Goal: Task Accomplishment & Management: Complete application form

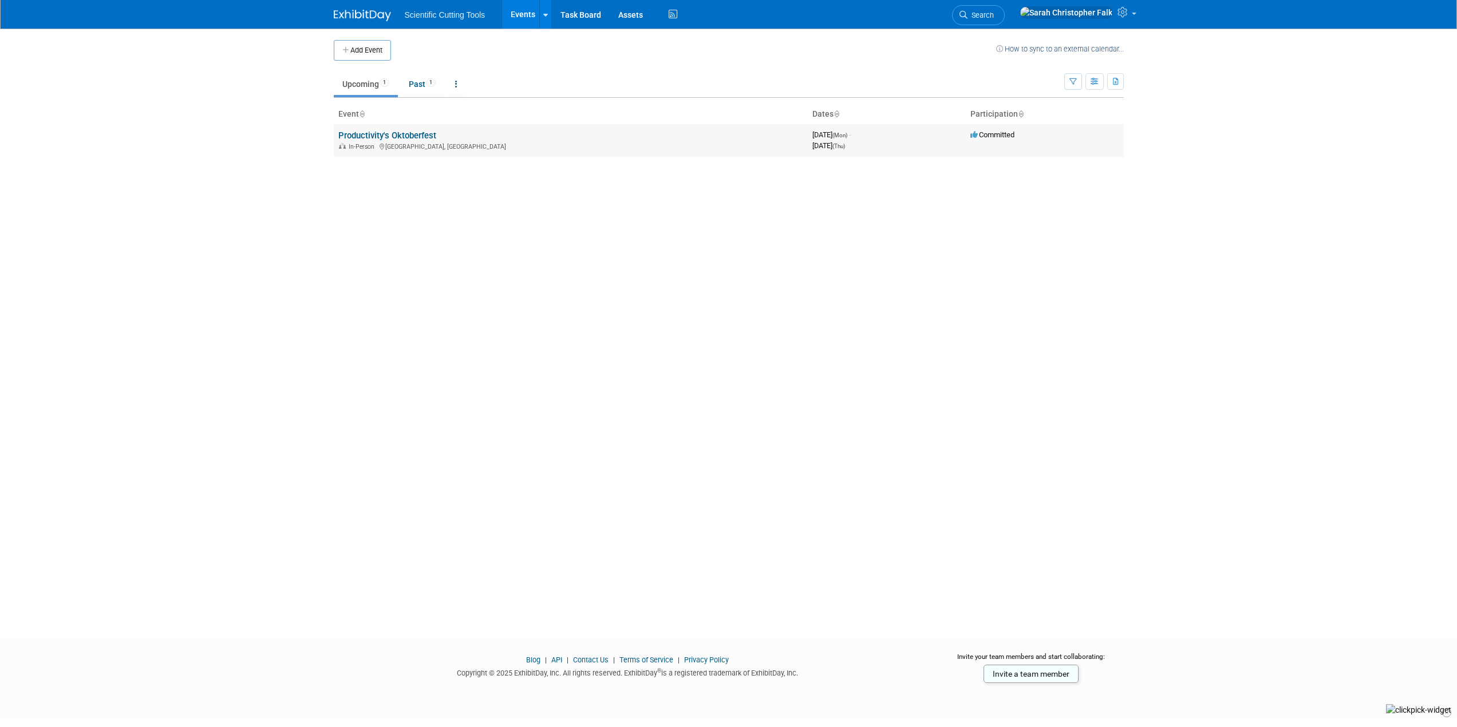
click at [391, 136] on link "Productivity's Oktoberfest" at bounding box center [387, 135] width 98 height 10
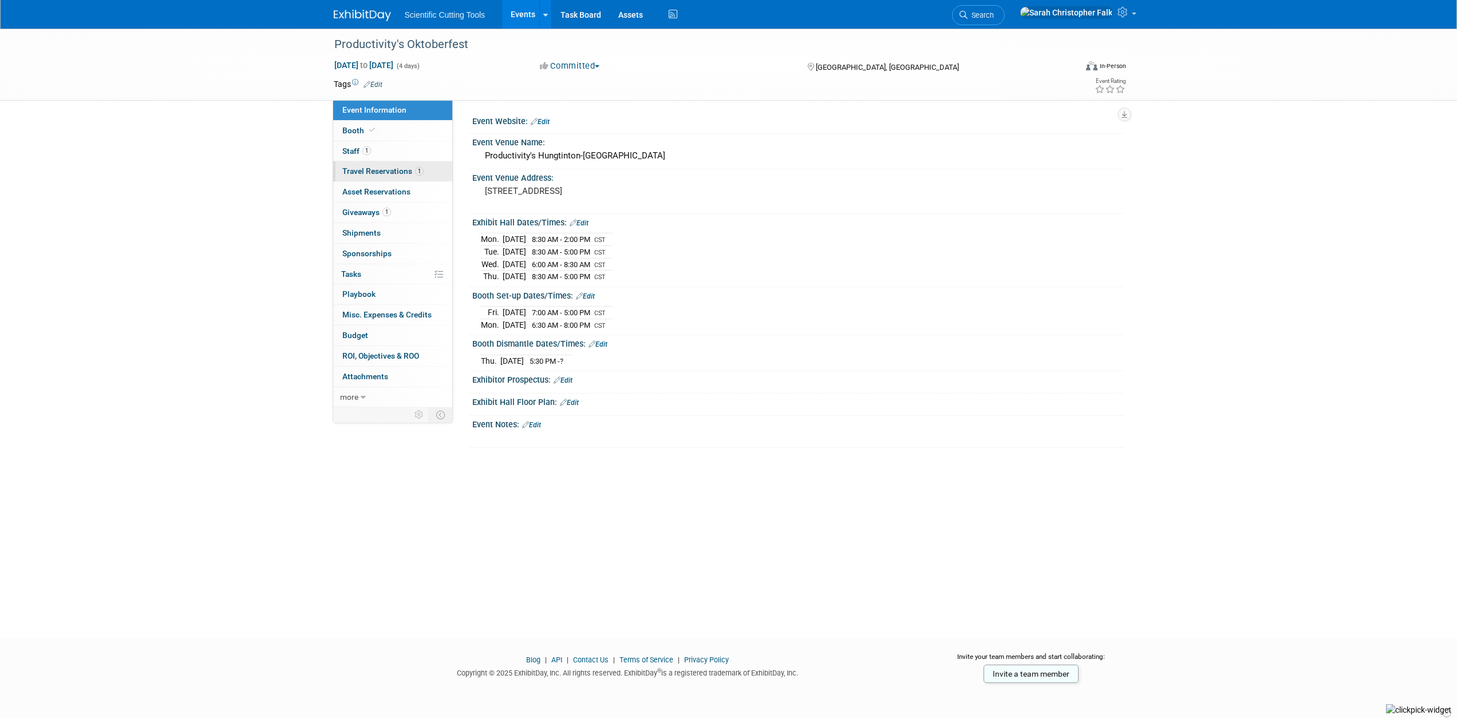
click at [374, 165] on link "1 Travel Reservations 1" at bounding box center [392, 171] width 119 height 20
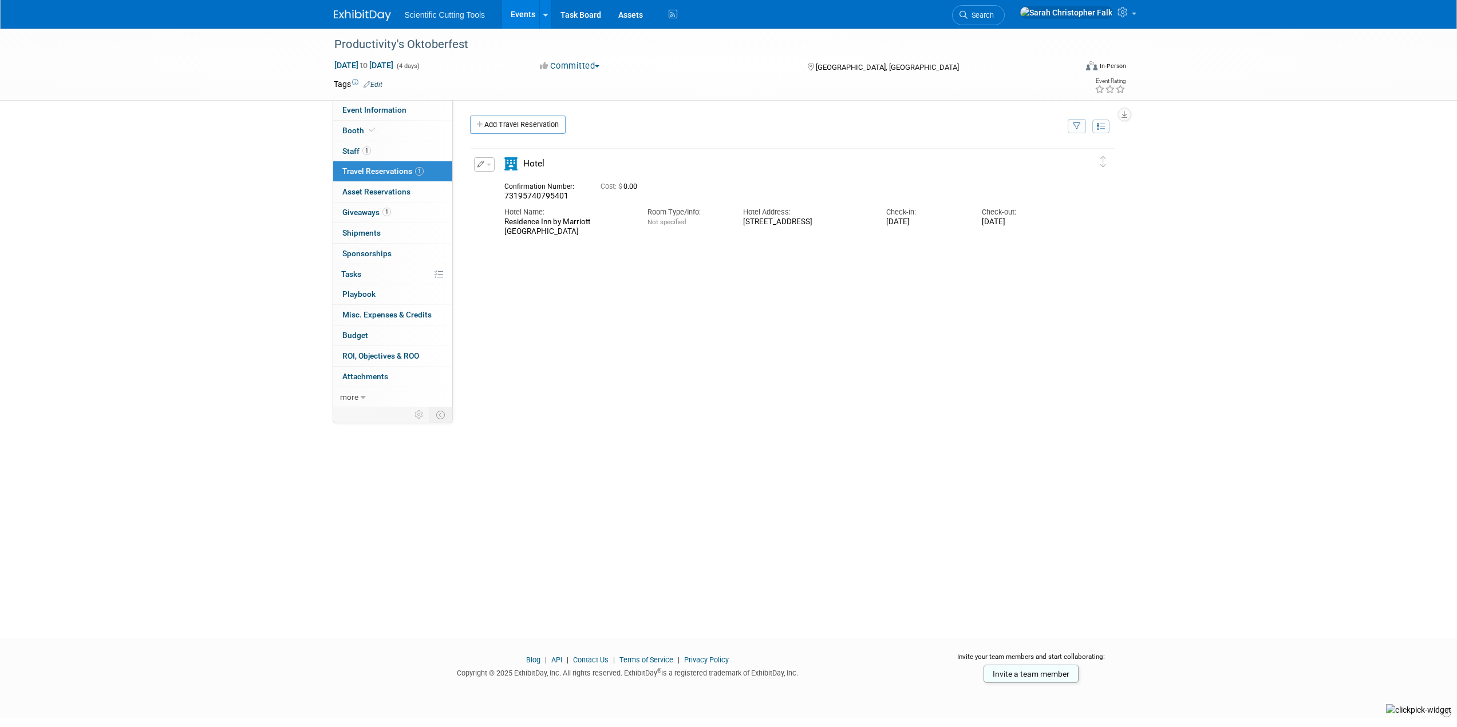
drag, startPoint x: 528, startPoint y: 121, endPoint x: 555, endPoint y: 120, distance: 27.5
click at [528, 121] on link "Add Travel Reservation" at bounding box center [518, 125] width 96 height 18
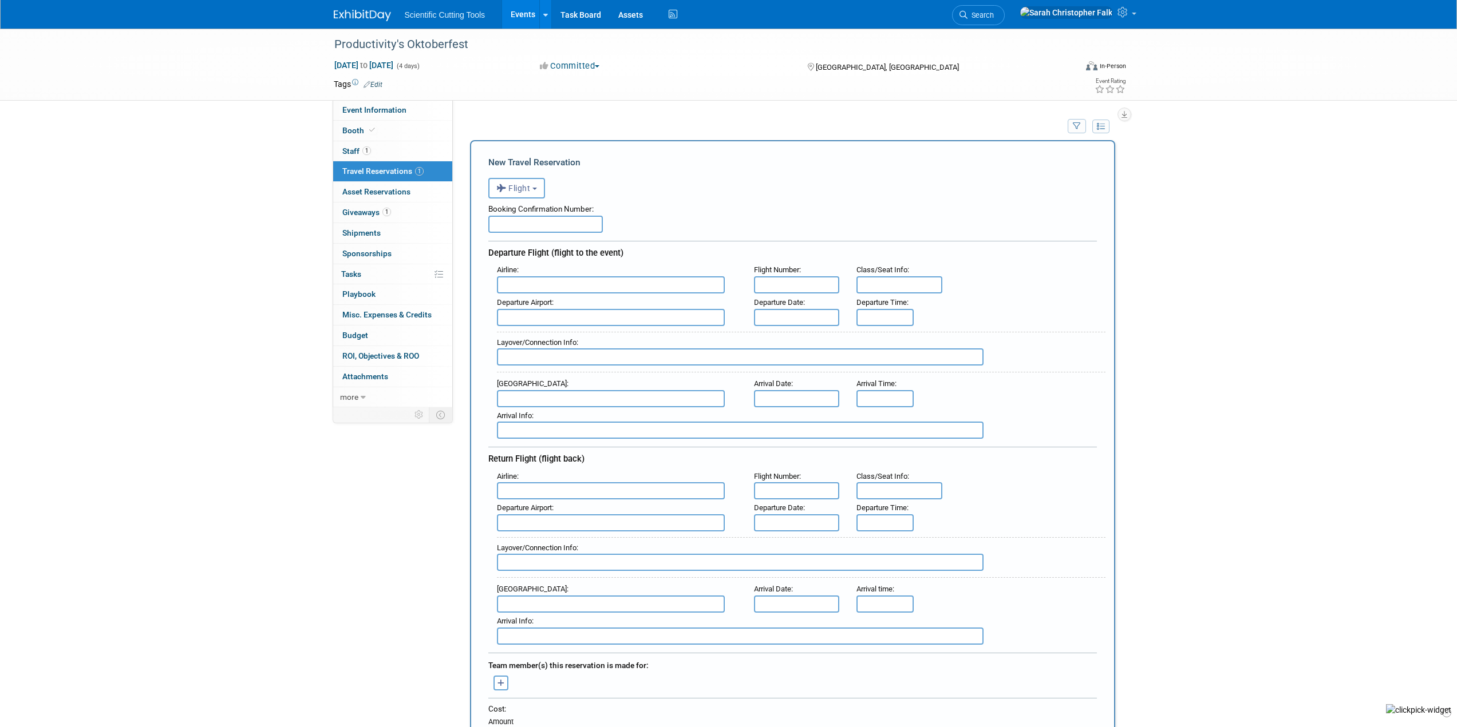
click at [521, 228] on input "text" at bounding box center [545, 224] width 114 height 17
click at [557, 223] on input "text" at bounding box center [545, 224] width 114 height 17
paste input "GWQ1C2"
type input "GWQ1C2"
click at [591, 290] on input "text" at bounding box center [611, 284] width 228 height 17
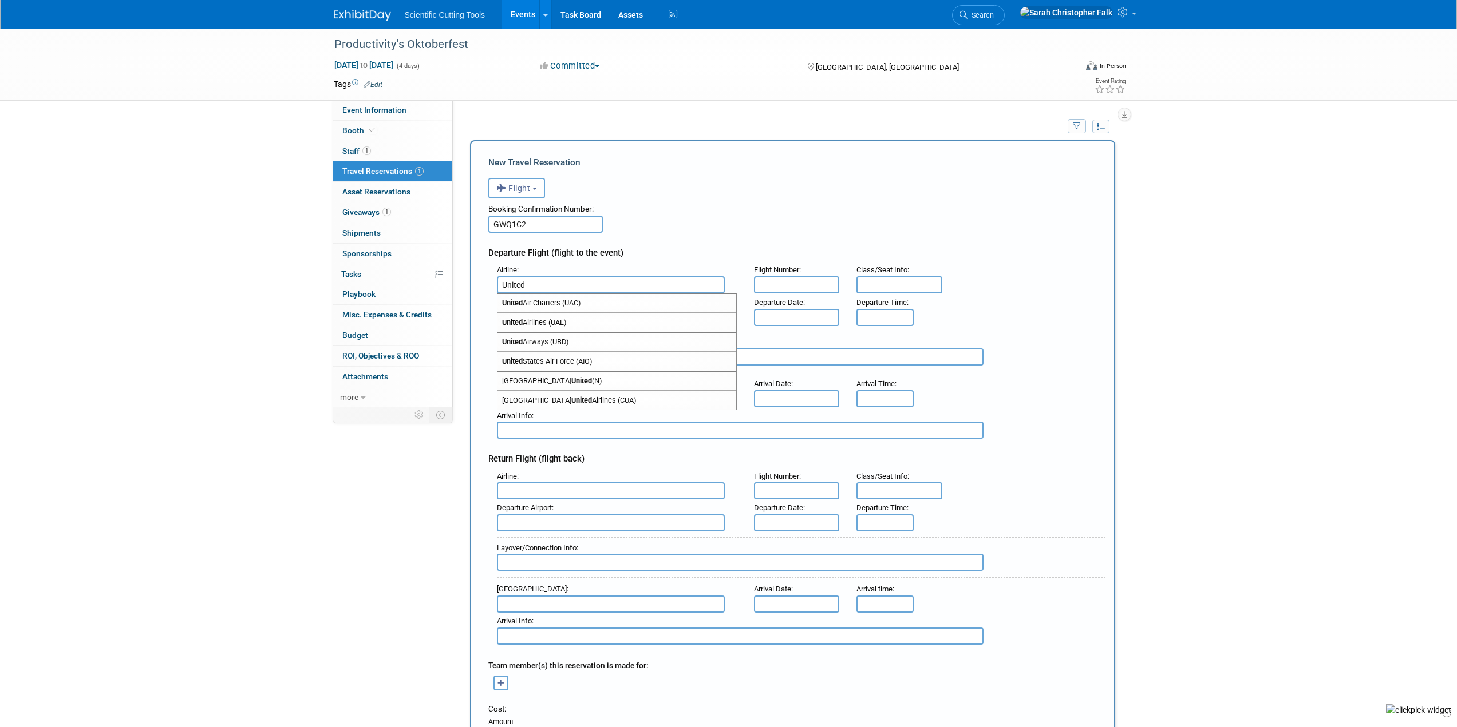
click at [628, 322] on span "United Airlines (UAL)" at bounding box center [616, 323] width 238 height 18
type input "United Airlines (UAL)"
click at [817, 283] on input "text" at bounding box center [797, 284] width 86 height 17
click at [789, 280] on input "text" at bounding box center [797, 284] width 86 height 17
type input "UA 1191"
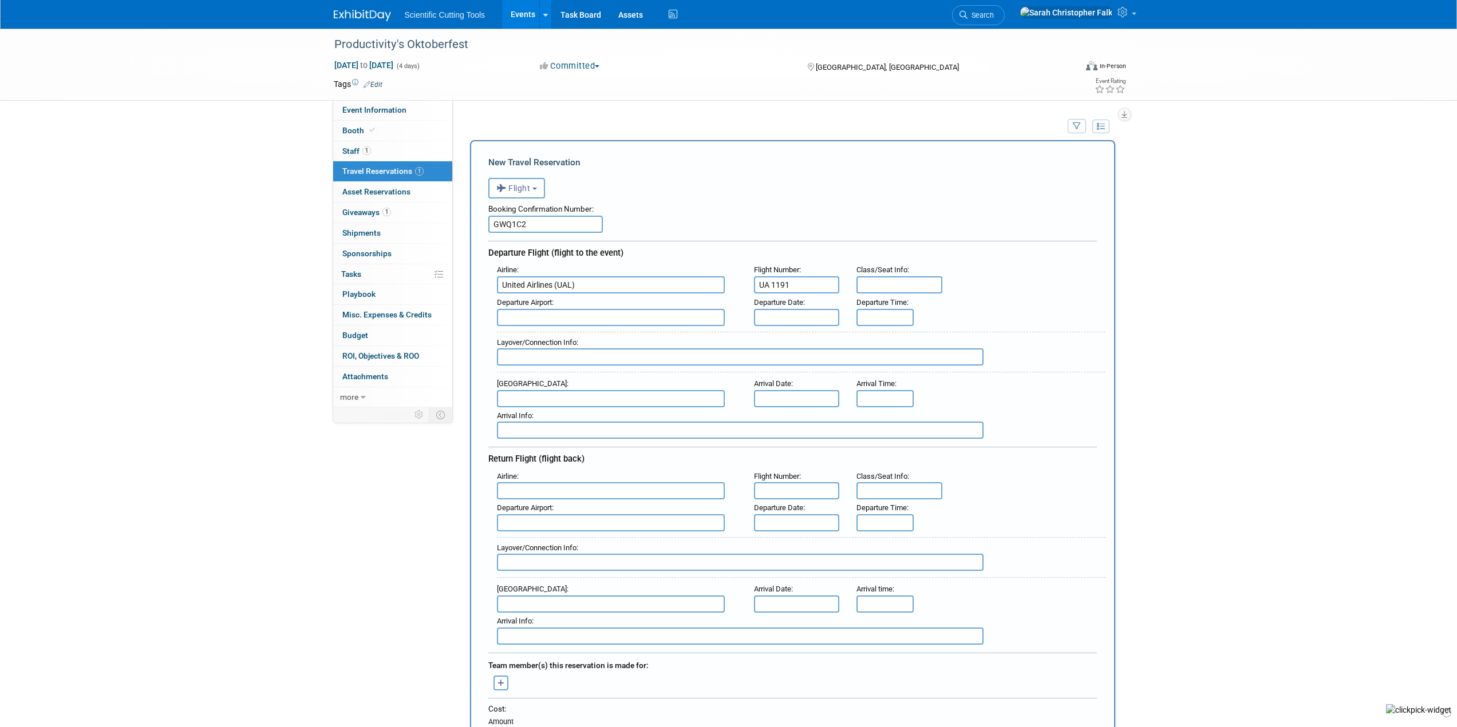
click at [651, 313] on input "text" at bounding box center [611, 317] width 228 height 17
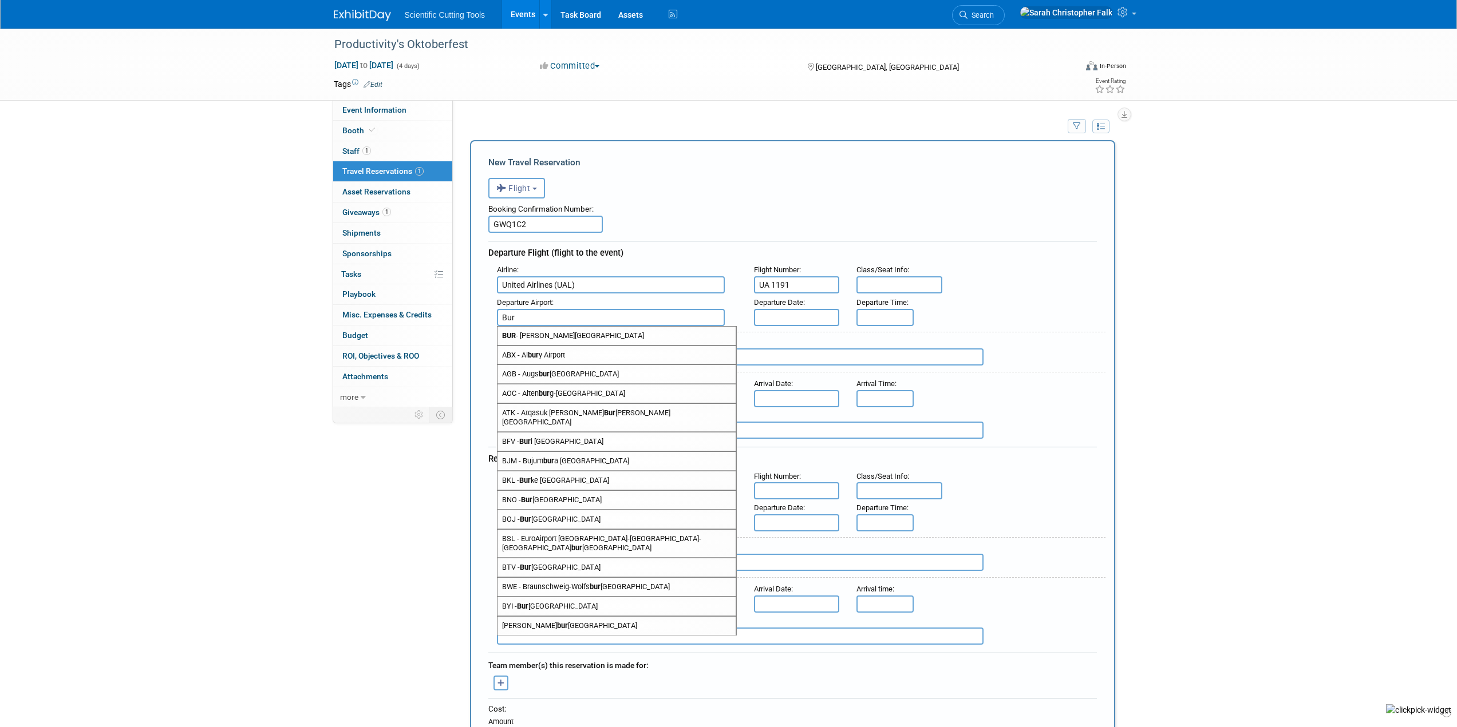
click at [622, 335] on span "BUR - [PERSON_NAME][GEOGRAPHIC_DATA]" at bounding box center [616, 336] width 238 height 18
type input "BUR - [PERSON_NAME][GEOGRAPHIC_DATA]"
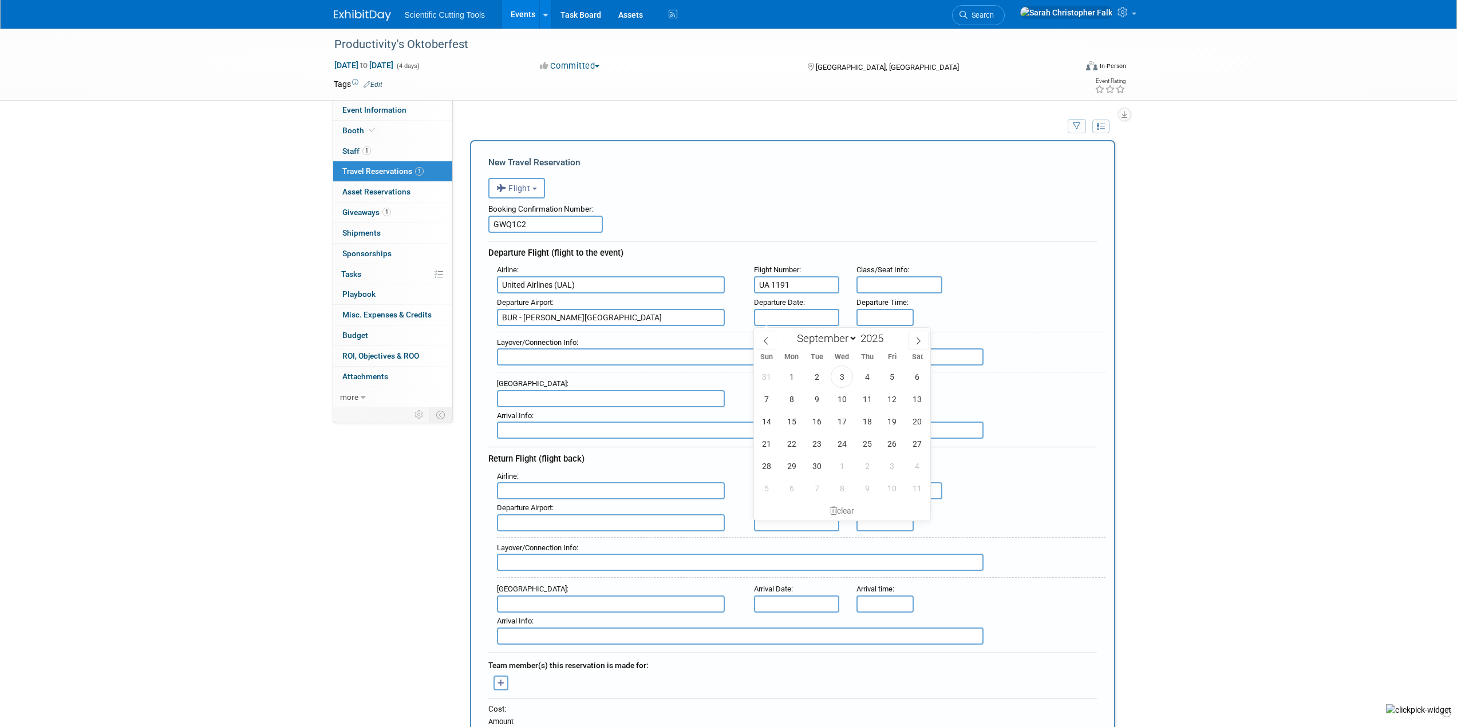
click at [777, 319] on input "text" at bounding box center [797, 317] width 86 height 17
click at [761, 442] on span "21" at bounding box center [766, 444] width 22 height 22
type input "[DATE]"
click at [874, 313] on input "8:00 AM" at bounding box center [884, 317] width 57 height 17
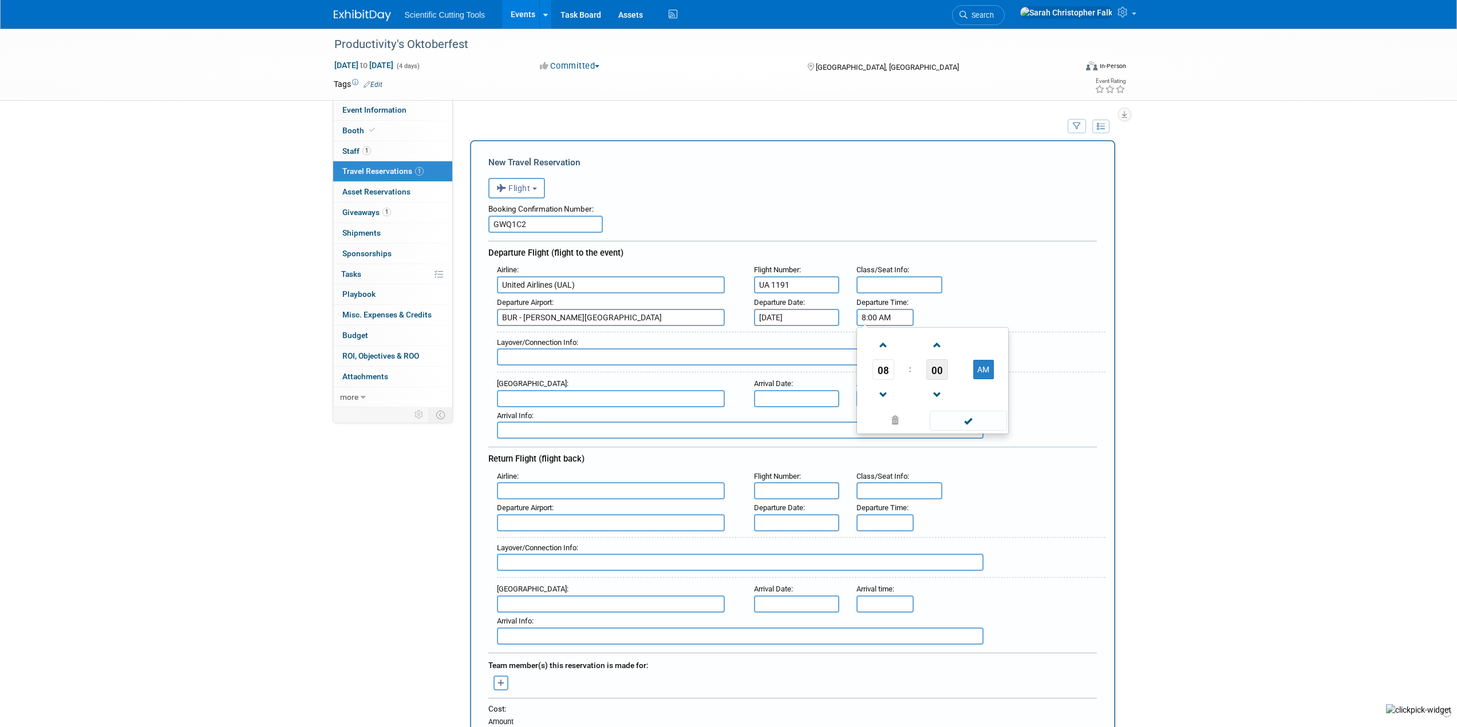
click at [933, 371] on span "00" at bounding box center [937, 369] width 22 height 21
click at [953, 403] on td "50" at bounding box center [950, 407] width 37 height 31
type input "8:50 AM"
click at [993, 259] on div "Departure Flight (flight to the event)" at bounding box center [792, 251] width 608 height 21
click at [553, 363] on input "text" at bounding box center [740, 357] width 486 height 17
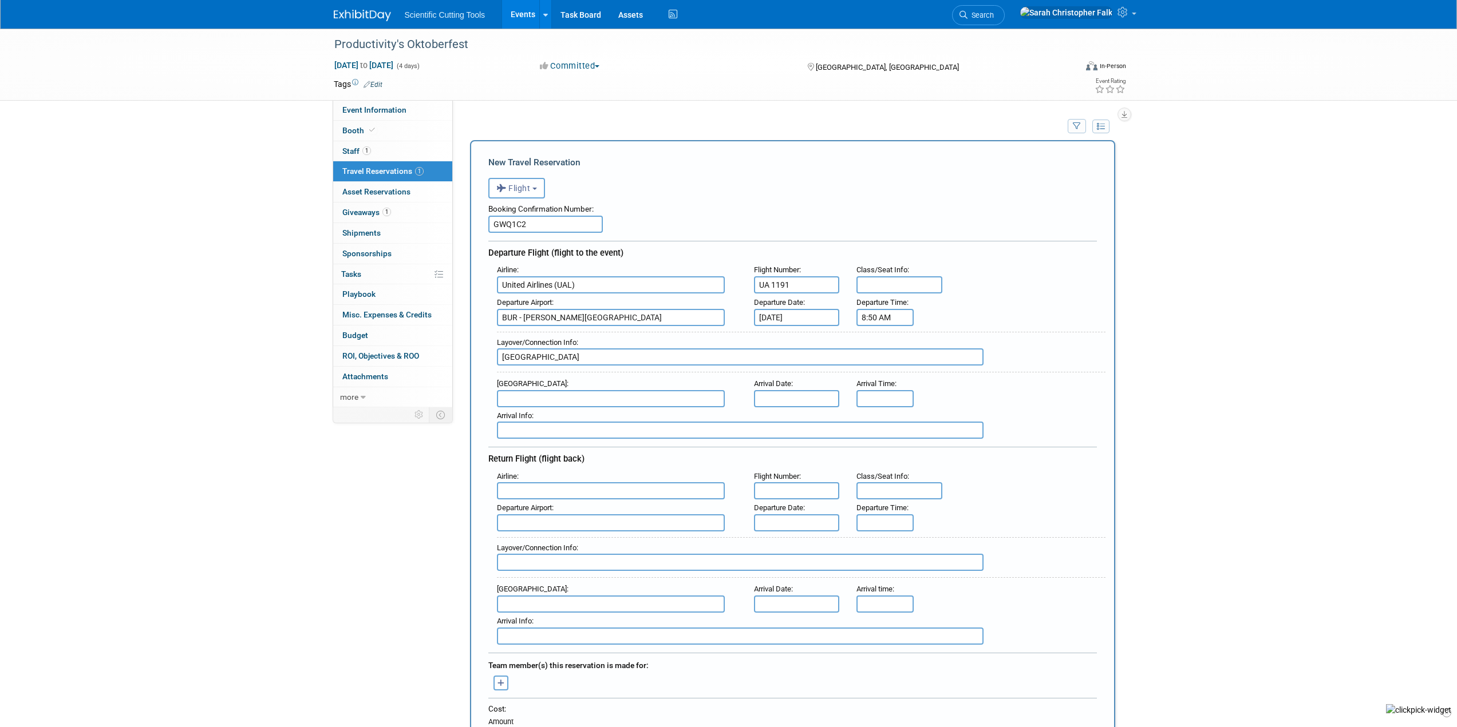
type input "[GEOGRAPHIC_DATA]"
click at [549, 403] on input "text" at bounding box center [611, 398] width 228 height 17
click at [526, 401] on input "text" at bounding box center [611, 398] width 228 height 17
click at [537, 413] on strong "Minnea" at bounding box center [533, 417] width 24 height 9
type input "MSP - [GEOGRAPHIC_DATA]-St [PERSON_NAME] International/[PERSON_NAME][GEOGRAPHIC…"
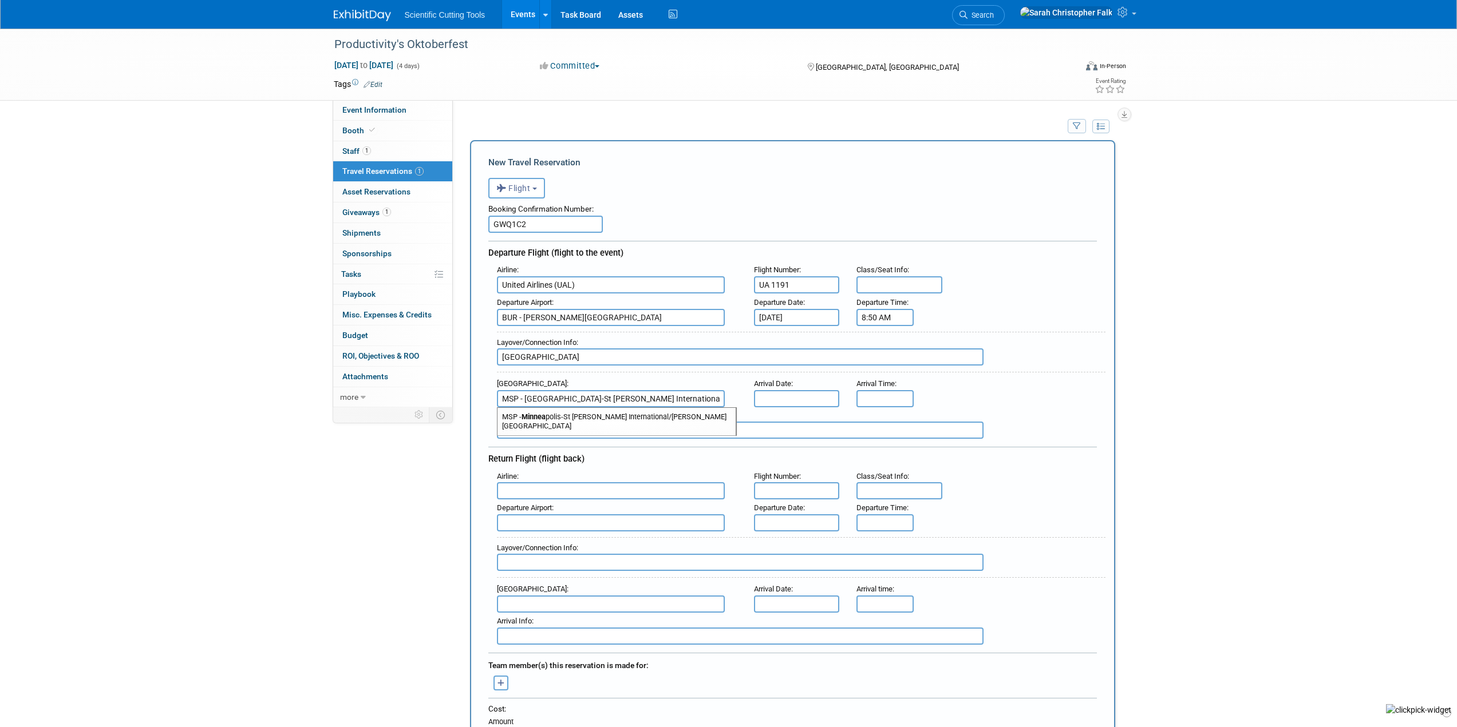
scroll to position [0, 18]
click at [813, 400] on input "text" at bounding box center [797, 398] width 86 height 17
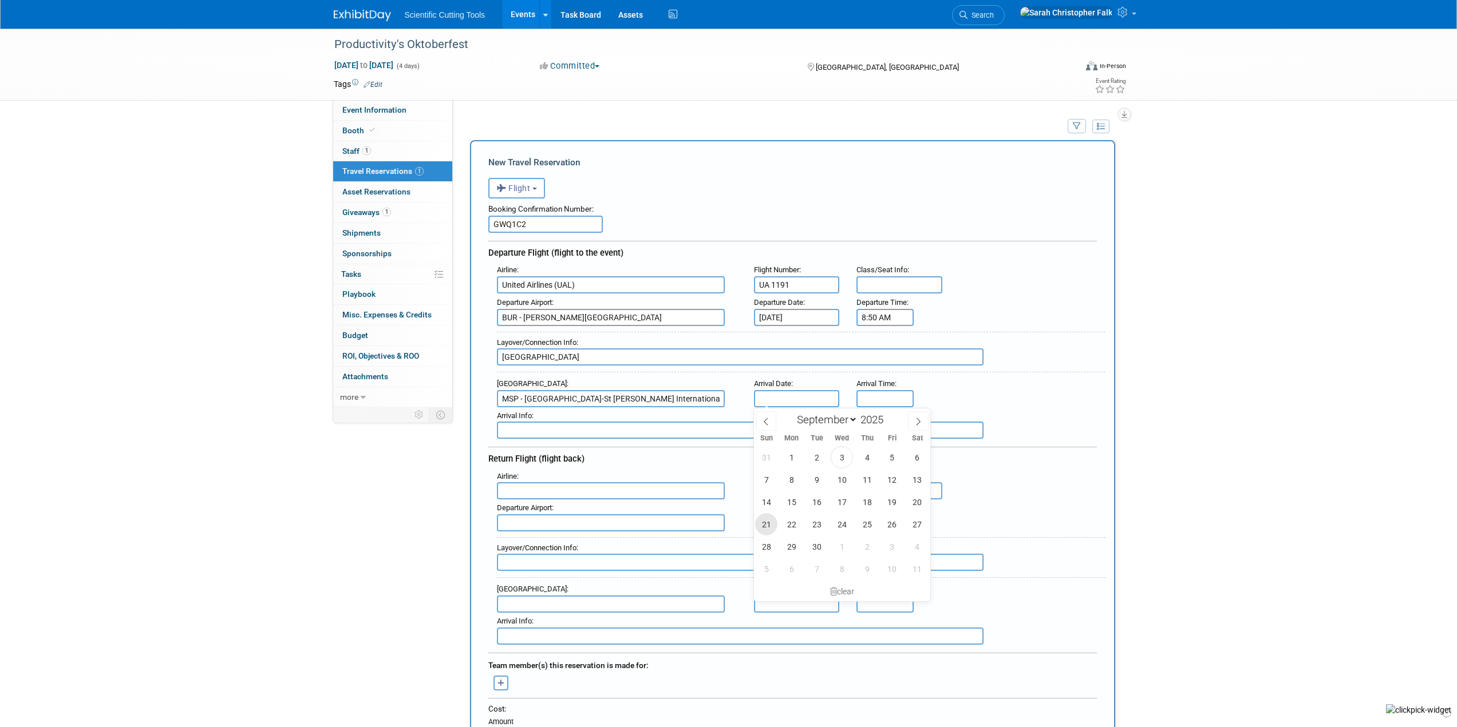
click at [767, 526] on span "21" at bounding box center [766, 524] width 22 height 22
type input "[DATE]"
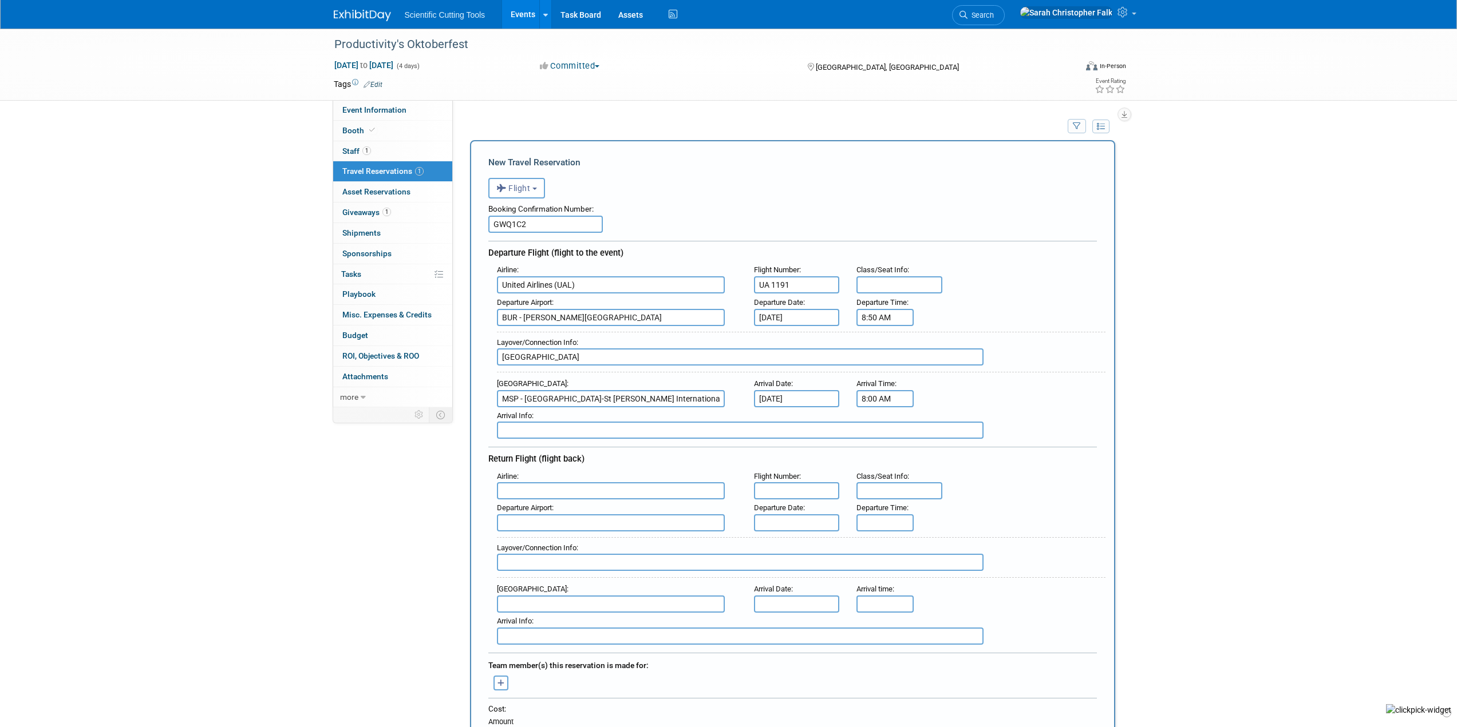
click at [887, 398] on input "8:00 AM" at bounding box center [884, 398] width 57 height 17
click at [883, 471] on span at bounding box center [883, 476] width 20 height 20
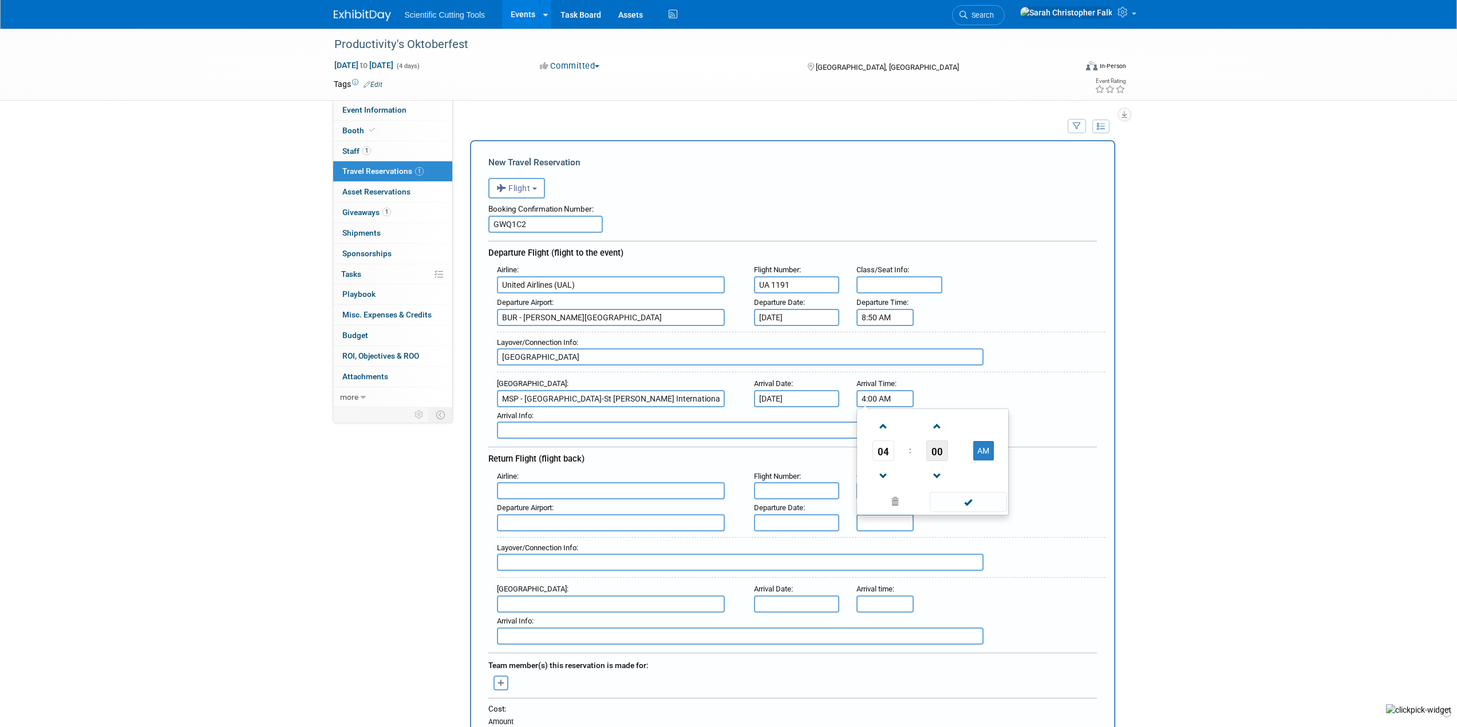
click at [941, 452] on span "00" at bounding box center [937, 451] width 22 height 21
click at [994, 486] on td "55" at bounding box center [987, 488] width 37 height 31
click at [983, 448] on button "AM" at bounding box center [983, 450] width 21 height 19
type input "4:55 PM"
click at [1016, 372] on div "Layover/Connection Info : [GEOGRAPHIC_DATA]" at bounding box center [801, 352] width 608 height 41
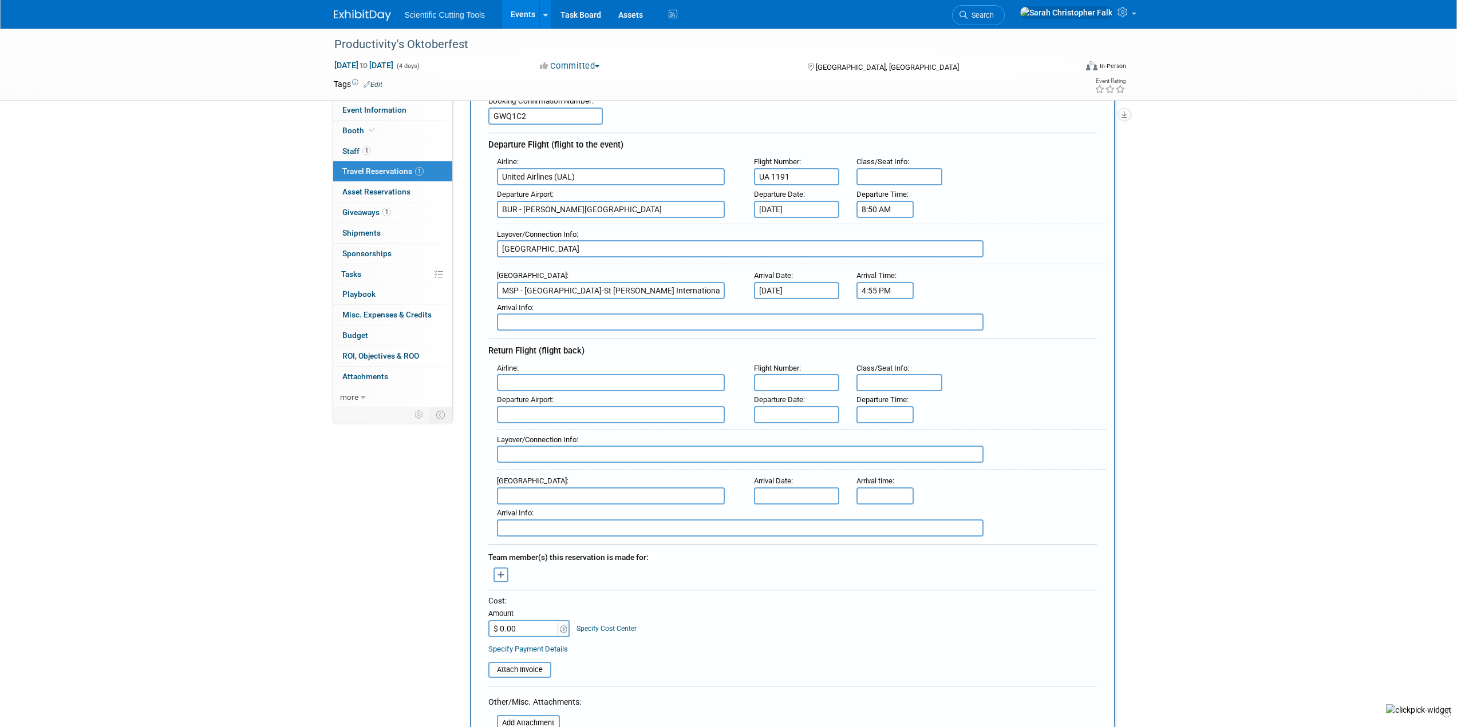
scroll to position [114, 0]
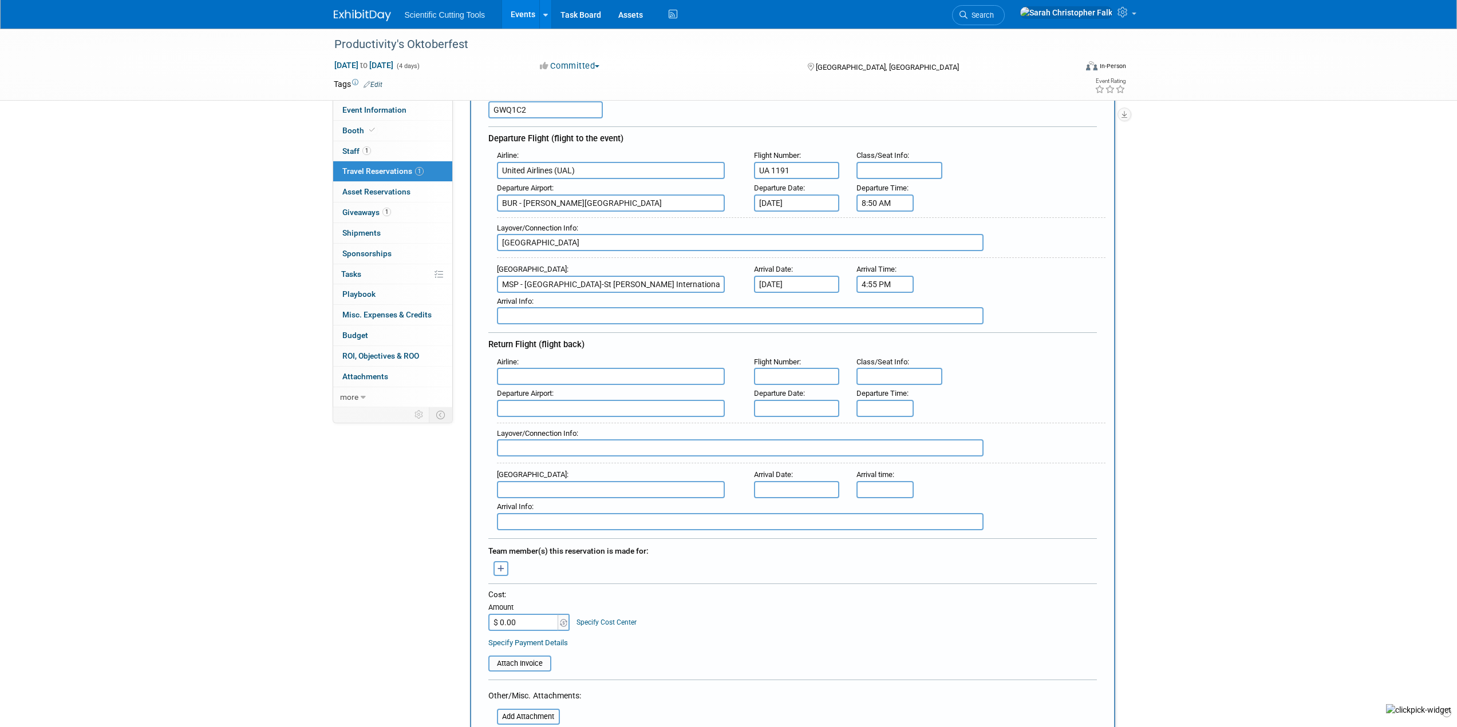
click at [543, 379] on input "text" at bounding box center [611, 376] width 228 height 17
click at [514, 373] on input "Unnited" at bounding box center [611, 376] width 228 height 17
click at [556, 411] on span "United Airlines (UAL)" at bounding box center [616, 414] width 238 height 18
click at [777, 377] on input "text" at bounding box center [797, 376] width 86 height 17
drag, startPoint x: 583, startPoint y: 378, endPoint x: 473, endPoint y: 377, distance: 109.3
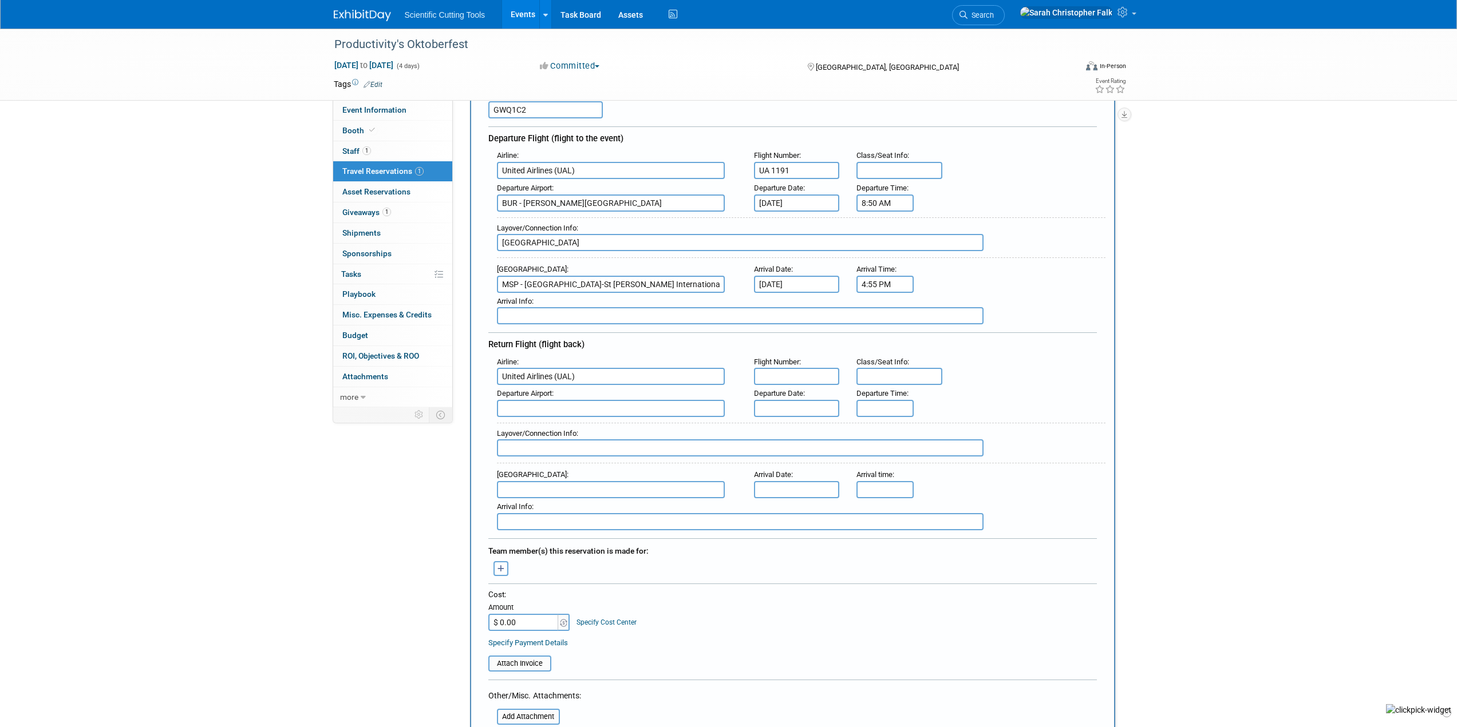
click at [473, 377] on div "New Travel Reservation <i class="fas fa-plane" style="padding: 6px 4px 6px 1px;…" at bounding box center [792, 454] width 645 height 856
click at [543, 391] on span "Southwest Airlines (SWA)" at bounding box center [616, 395] width 238 height 18
type input "Southwest Airlines (SWA)"
click at [789, 375] on input "text" at bounding box center [797, 376] width 86 height 17
type input "1524"
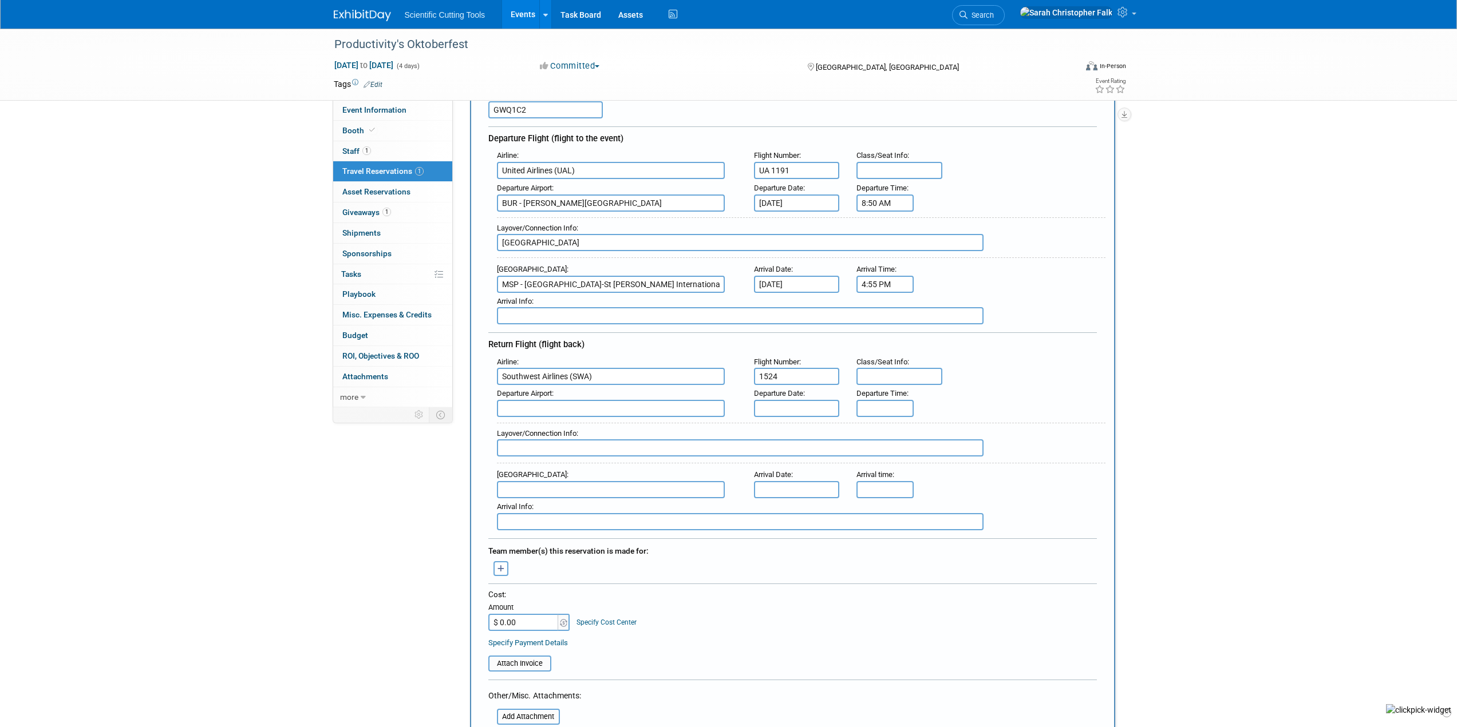
click at [592, 410] on input "text" at bounding box center [611, 408] width 228 height 17
click at [582, 428] on span "MSP - [GEOGRAPHIC_DATA]-St [PERSON_NAME] International/[PERSON_NAME][GEOGRAPHIC…" at bounding box center [616, 431] width 238 height 27
type input "MSP - [GEOGRAPHIC_DATA]-St [PERSON_NAME] International/[PERSON_NAME][GEOGRAPHIC…"
click at [809, 408] on input "text" at bounding box center [797, 408] width 86 height 17
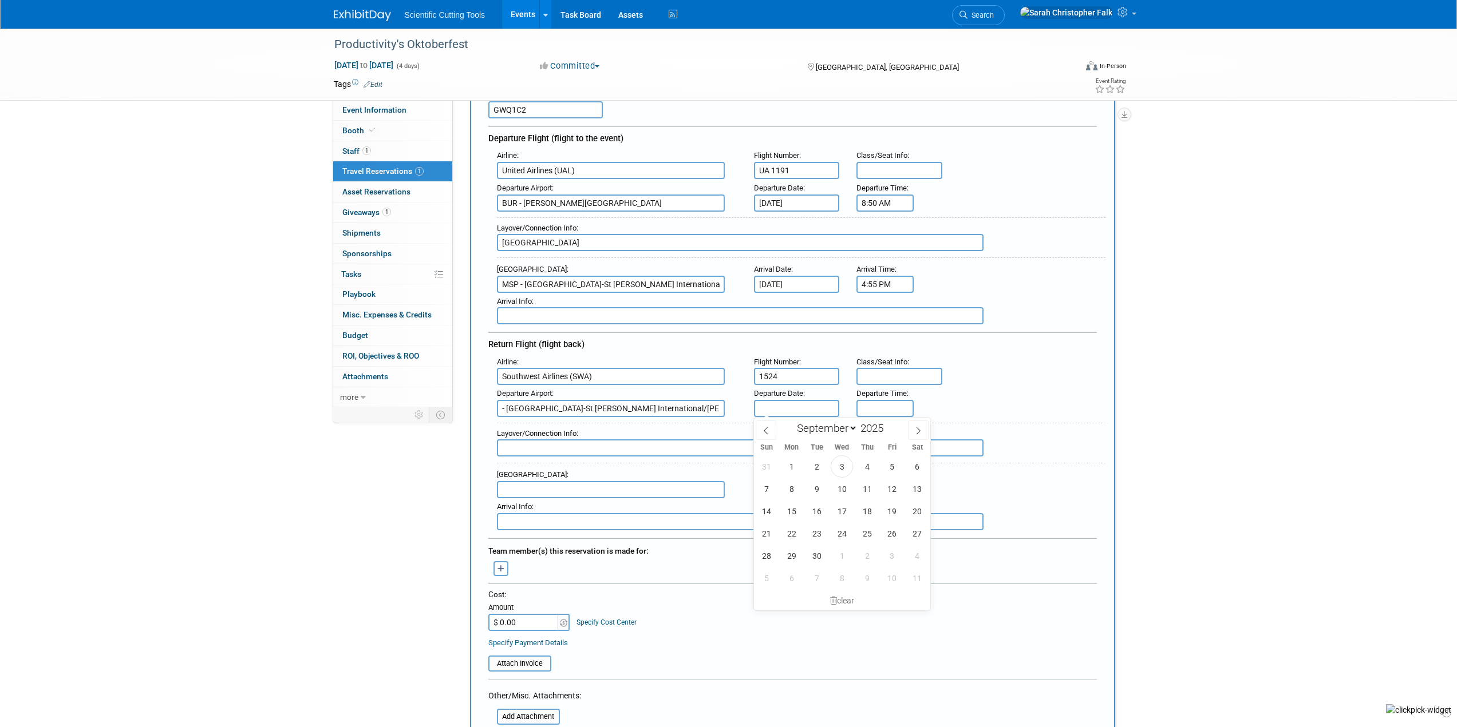
scroll to position [0, 0]
click at [891, 529] on span "26" at bounding box center [892, 534] width 22 height 22
type input "[DATE]"
click at [884, 410] on input "5:00 PM" at bounding box center [884, 408] width 57 height 17
click at [884, 459] on span "05" at bounding box center [883, 460] width 22 height 21
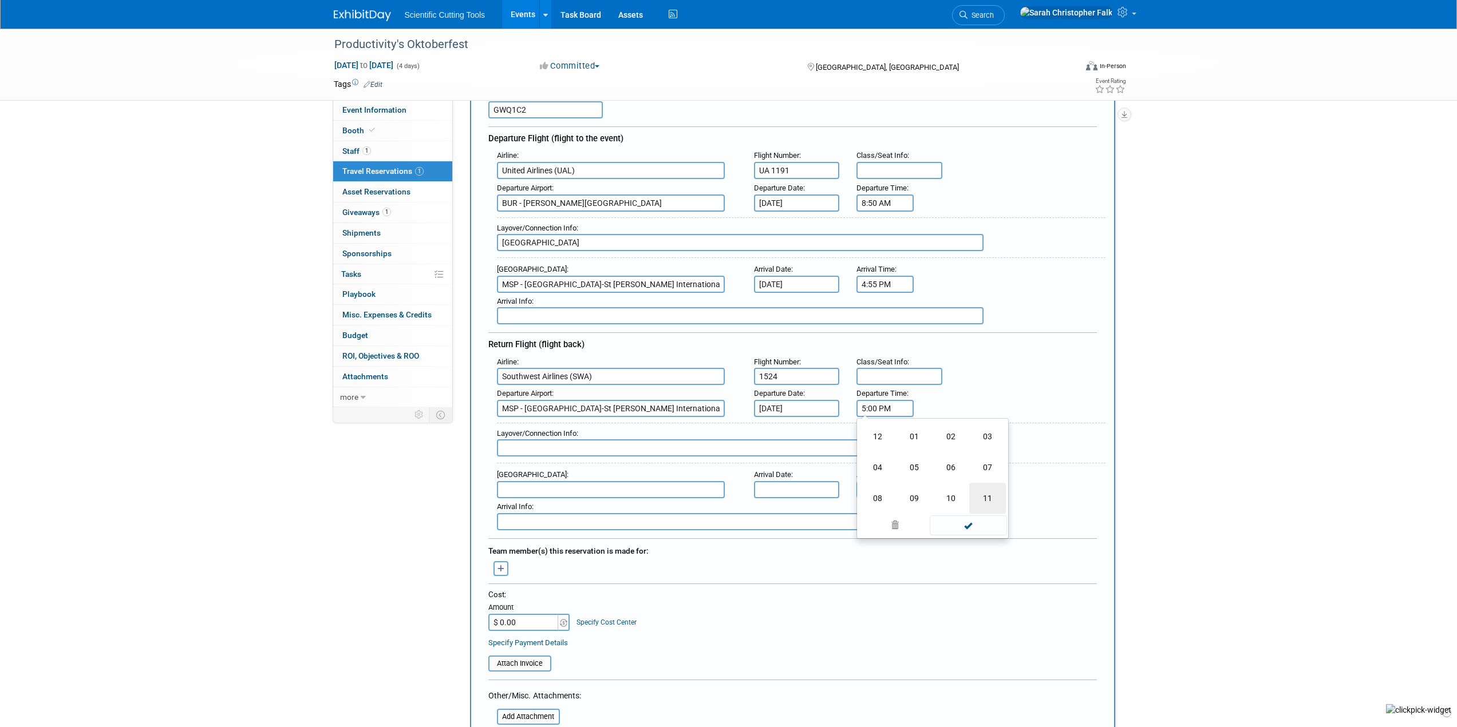
click at [980, 491] on td "11" at bounding box center [987, 498] width 37 height 31
click at [979, 458] on button "PM" at bounding box center [983, 460] width 21 height 19
type input "11:00 AM"
click at [982, 386] on div "Departure Airport : MSP - [GEOGRAPHIC_DATA]-[GEOGRAPHIC_DATA][PERSON_NAME]/[PER…" at bounding box center [796, 401] width 617 height 32
click at [550, 449] on input "text" at bounding box center [740, 448] width 486 height 17
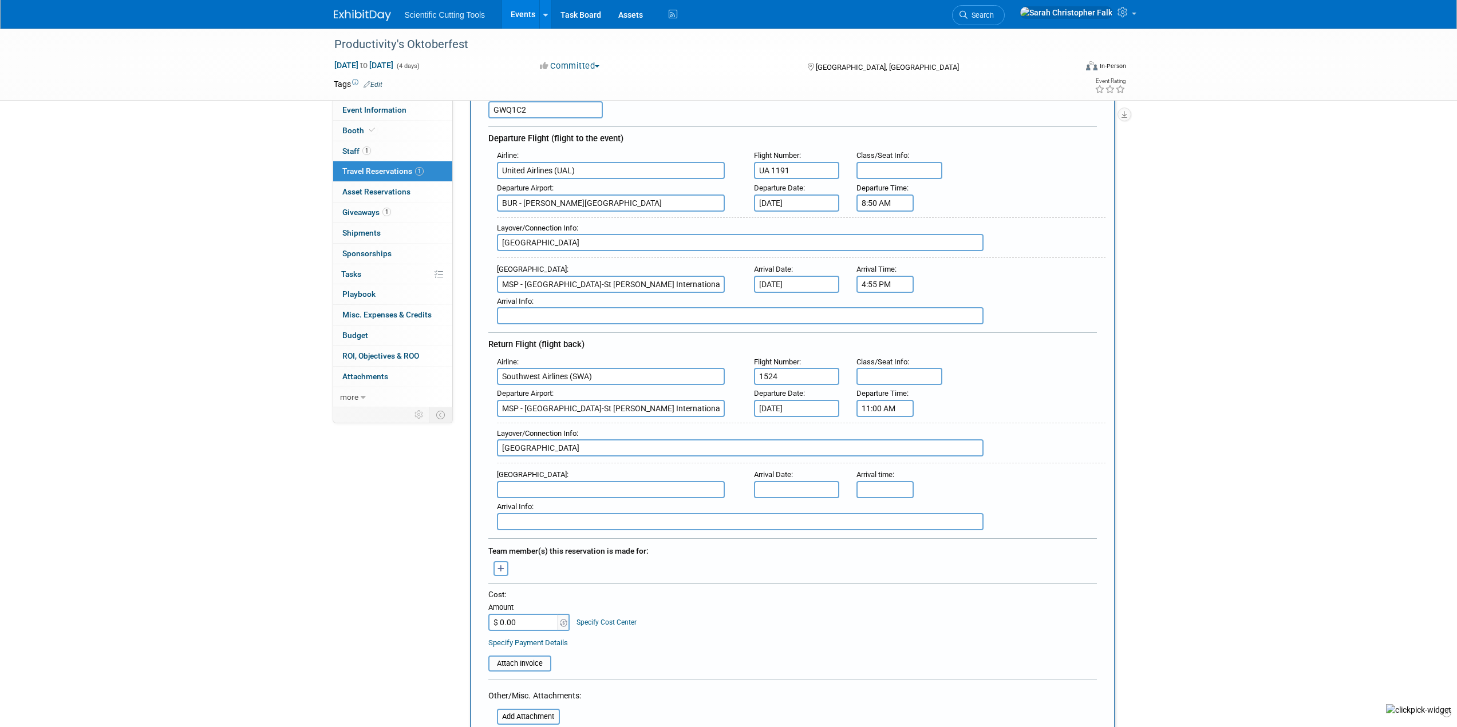
type input "[GEOGRAPHIC_DATA]"
click at [547, 481] on input "text" at bounding box center [611, 489] width 228 height 17
type input "Burbank"
click at [808, 490] on input "text" at bounding box center [797, 489] width 86 height 17
click at [890, 614] on span "26" at bounding box center [892, 614] width 22 height 22
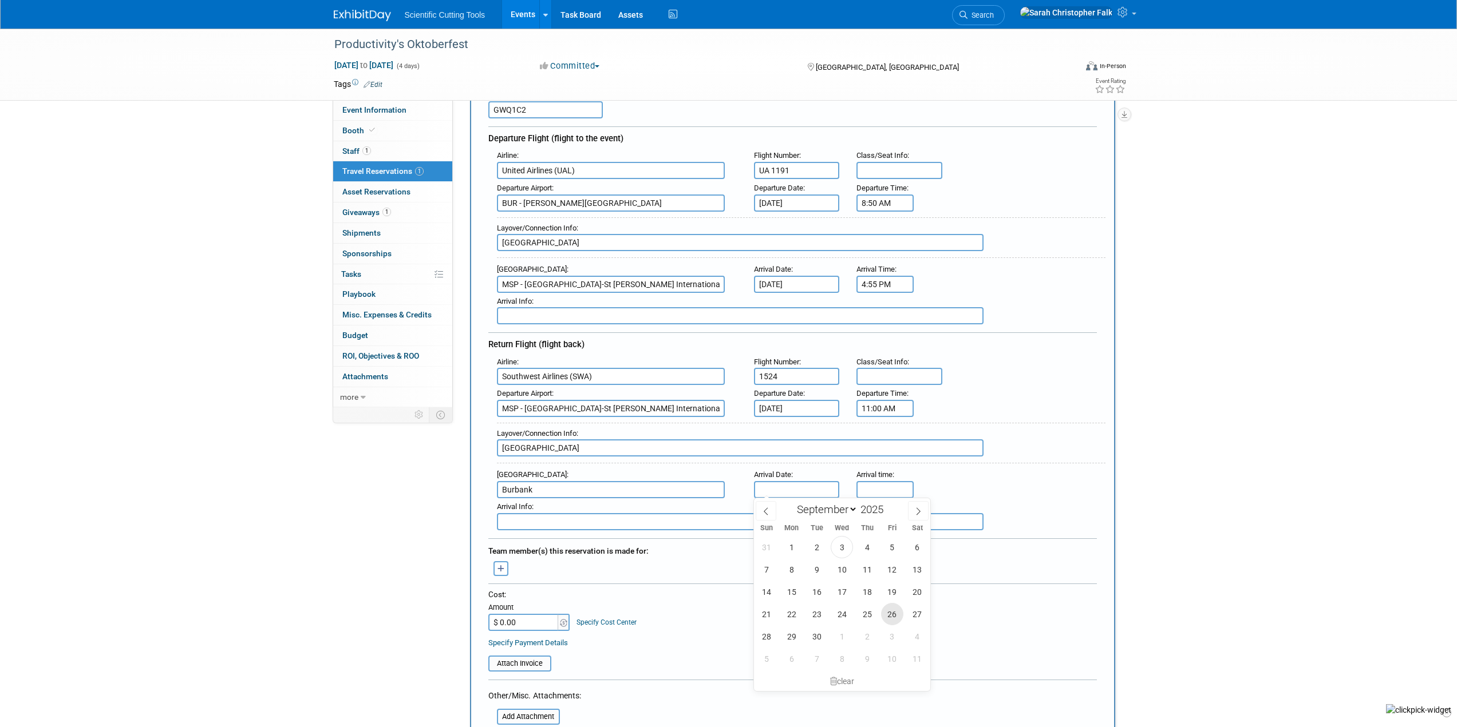
type input "[DATE]"
click at [884, 499] on div "Arrival Info :" at bounding box center [796, 514] width 617 height 32
click at [884, 488] on input "5:00 PM" at bounding box center [884, 489] width 57 height 17
click at [885, 563] on span at bounding box center [883, 567] width 20 height 20
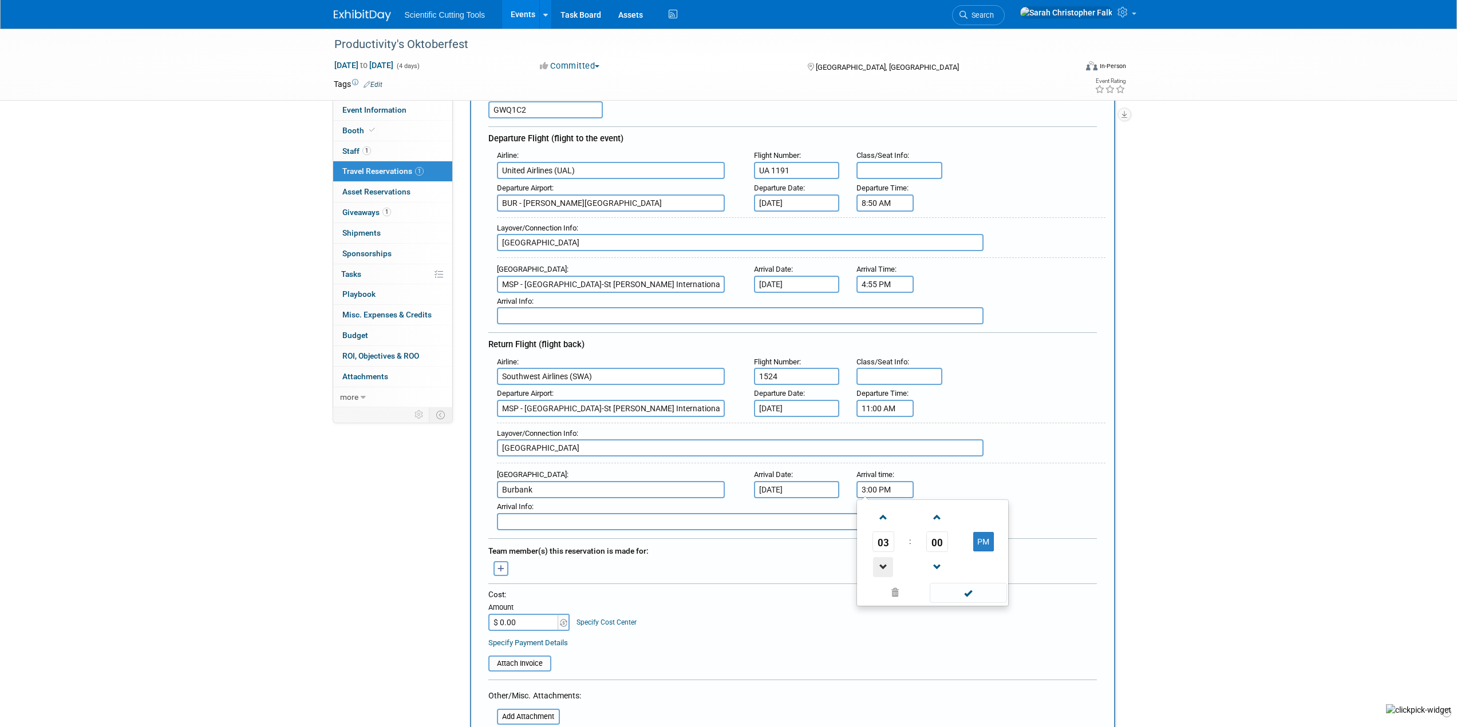
click at [885, 563] on span at bounding box center [883, 567] width 20 height 20
click at [935, 536] on span "00" at bounding box center [937, 542] width 22 height 21
click at [986, 549] on td "35" at bounding box center [987, 548] width 37 height 31
type input "2:35 PM"
click at [1030, 473] on div "Arrival Airport : [GEOGRAPHIC_DATA] Arrival Date : [DATE] Arrival time : 2:35 P…" at bounding box center [796, 482] width 617 height 32
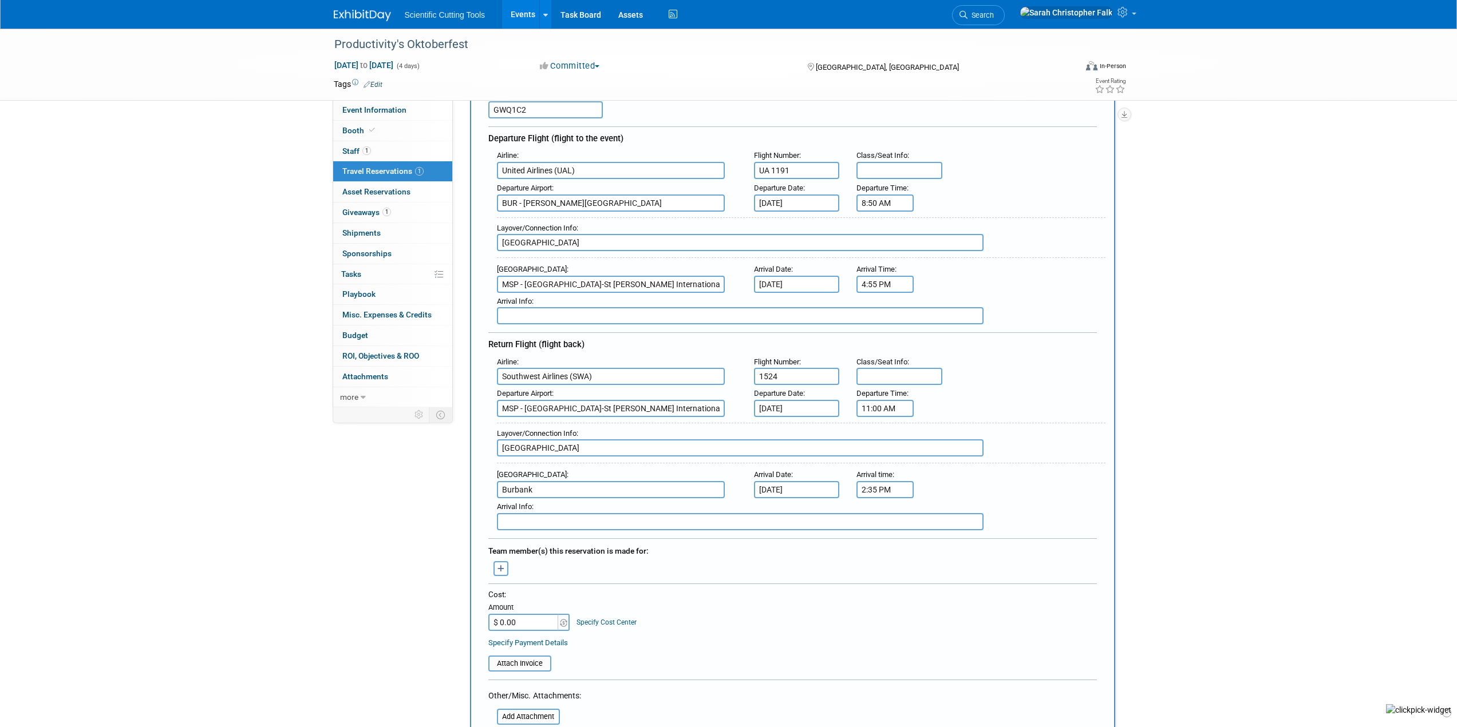
click at [544, 522] on input "text" at bounding box center [740, 521] width 486 height 17
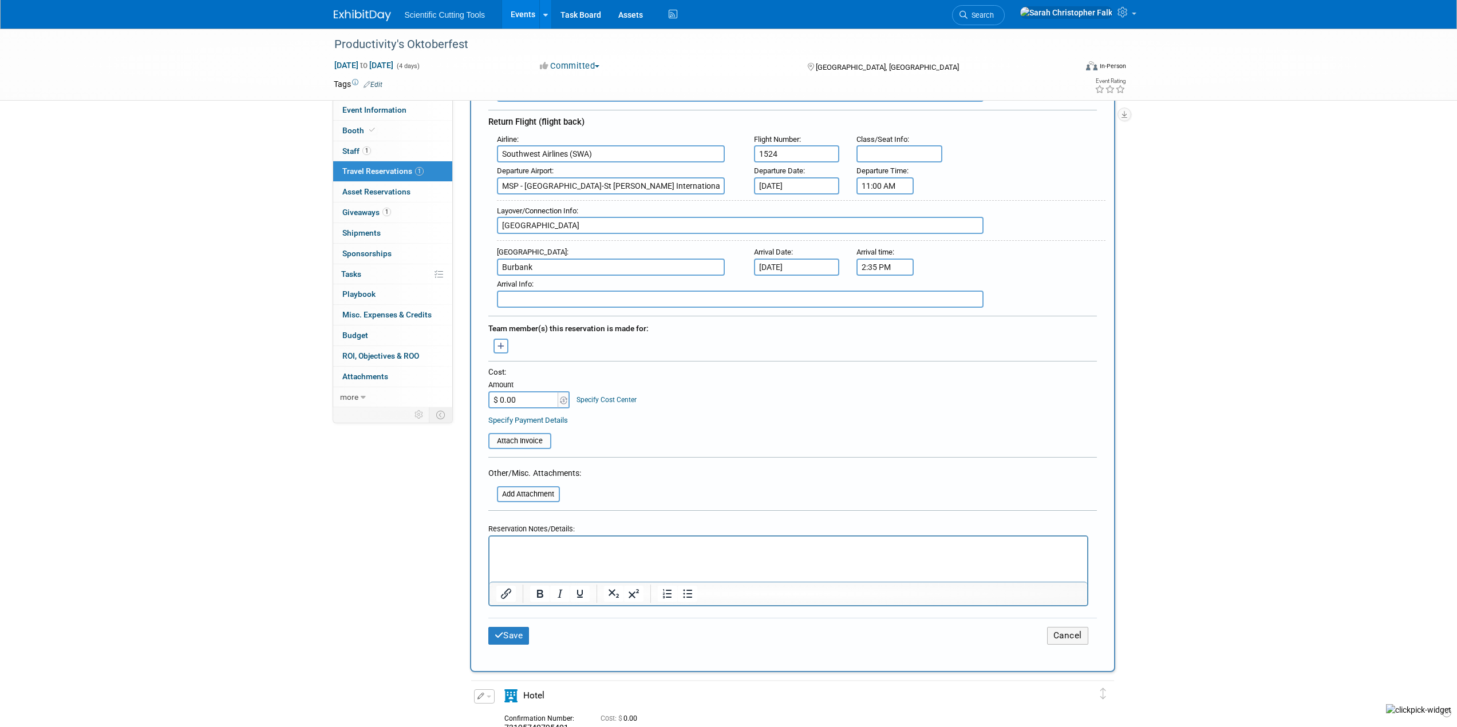
scroll to position [343, 0]
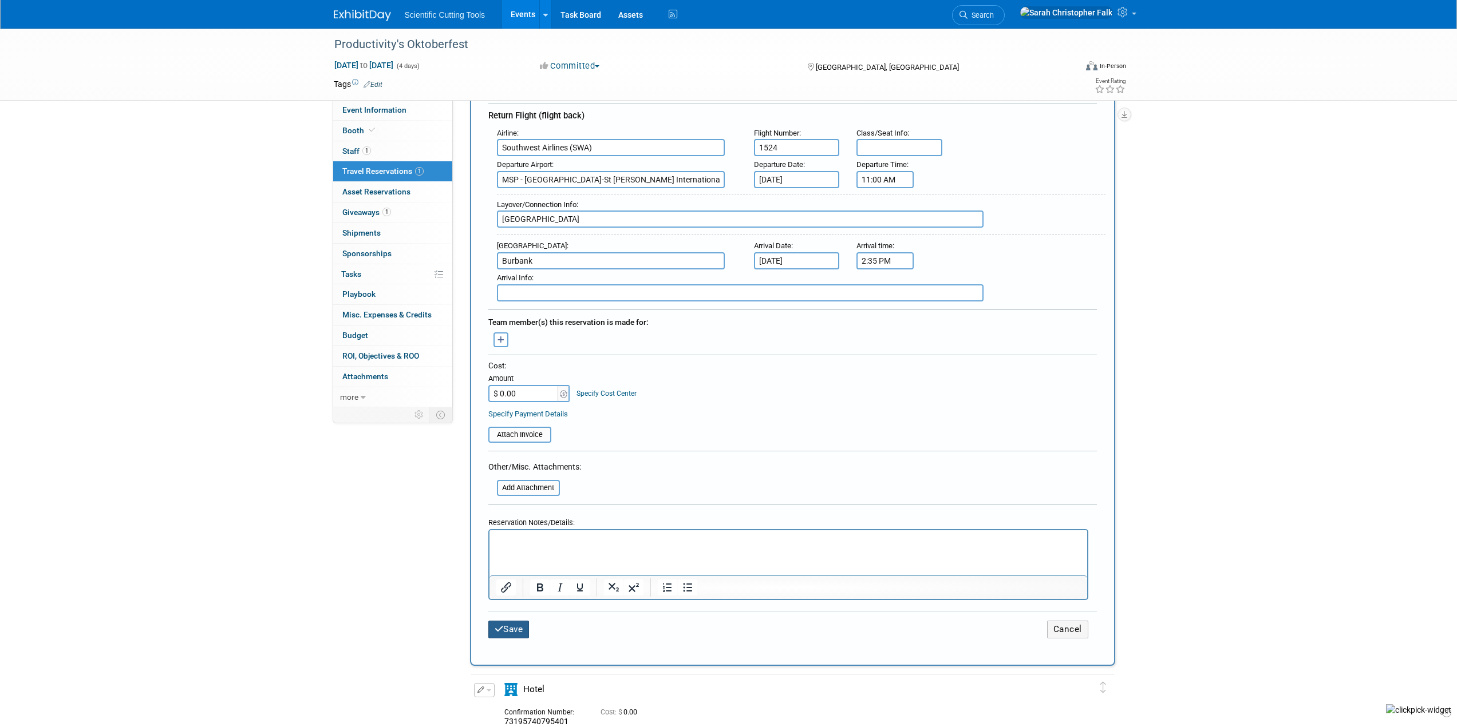
click at [518, 628] on button "Save" at bounding box center [508, 630] width 41 height 18
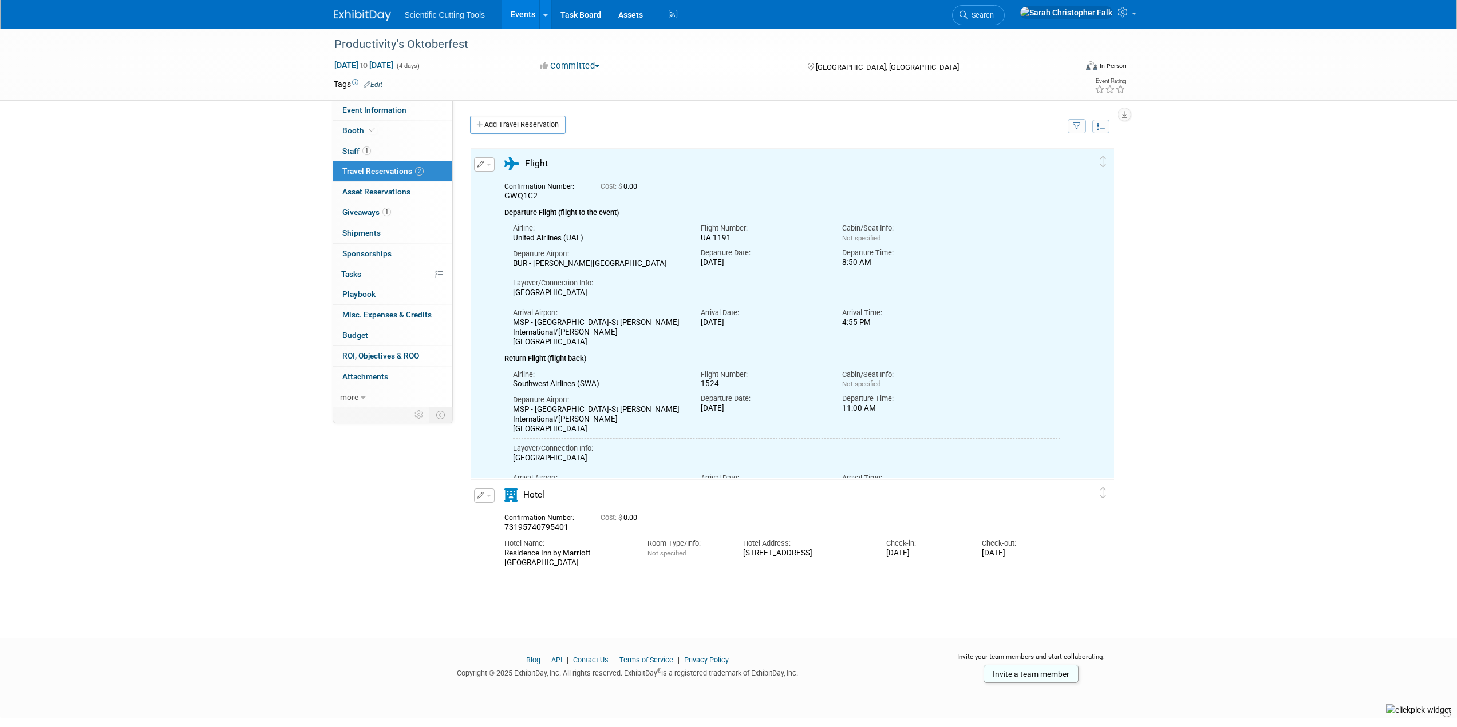
scroll to position [0, 0]
click at [179, 311] on div "Productivity's Oktoberfest [DATE] to [DATE] (4 days) [DATE] to [DATE] Committed…" at bounding box center [728, 323] width 1457 height 589
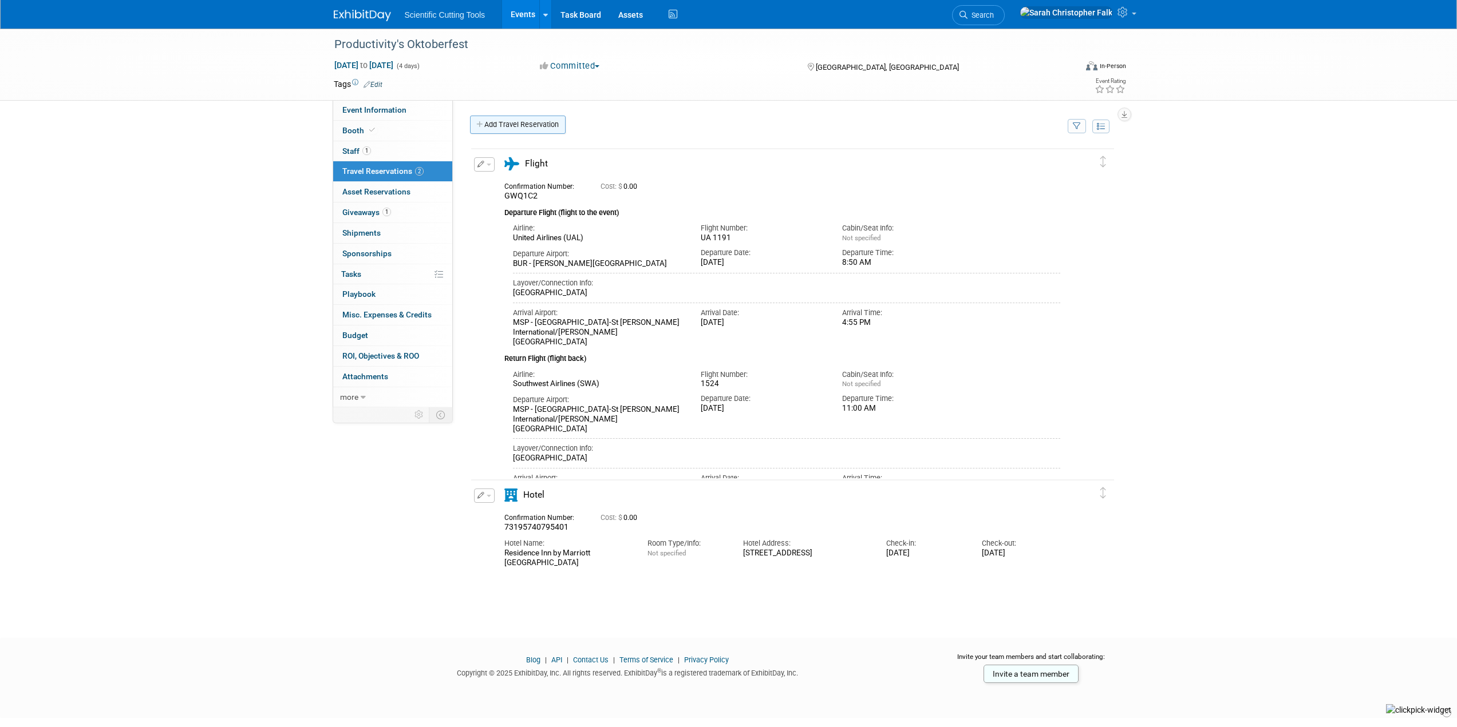
click at [498, 124] on link "Add Travel Reservation" at bounding box center [518, 125] width 96 height 18
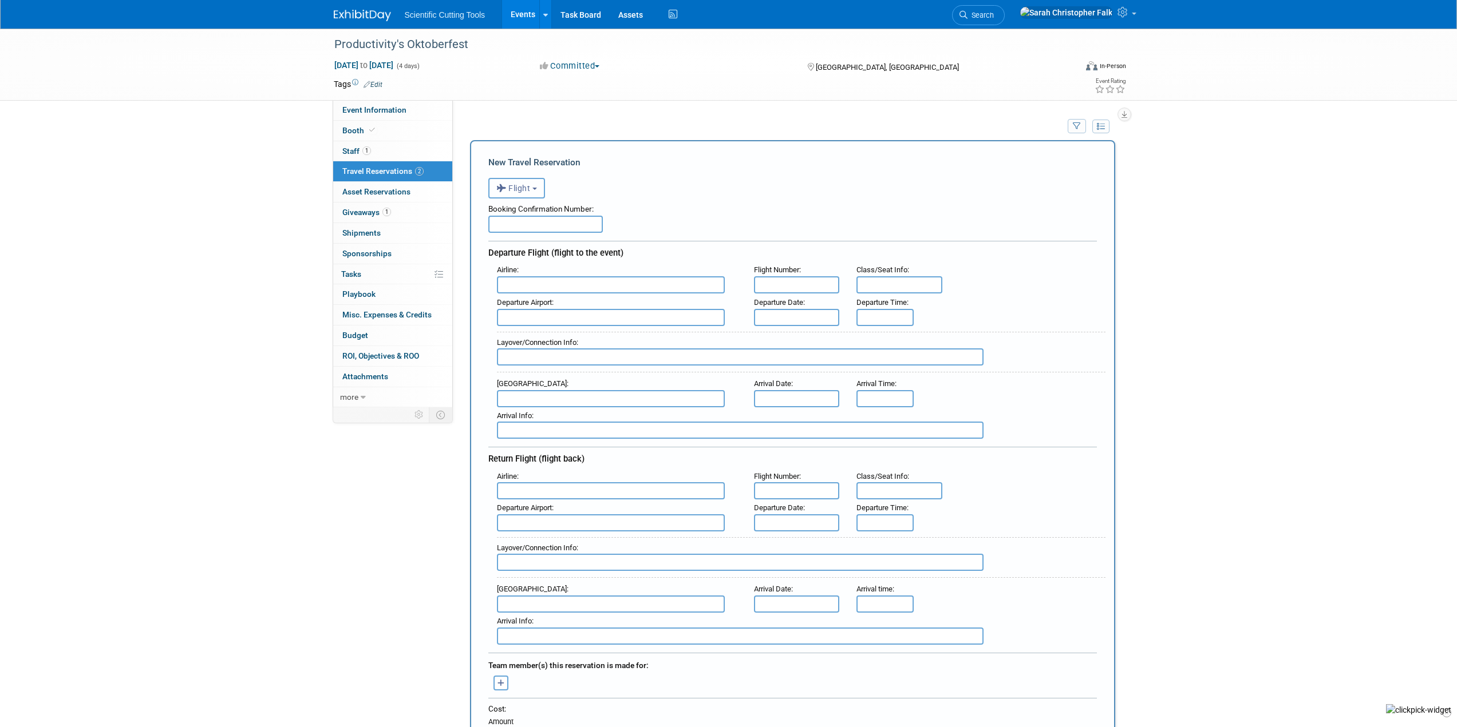
click at [527, 188] on span "Flight" at bounding box center [513, 188] width 34 height 9
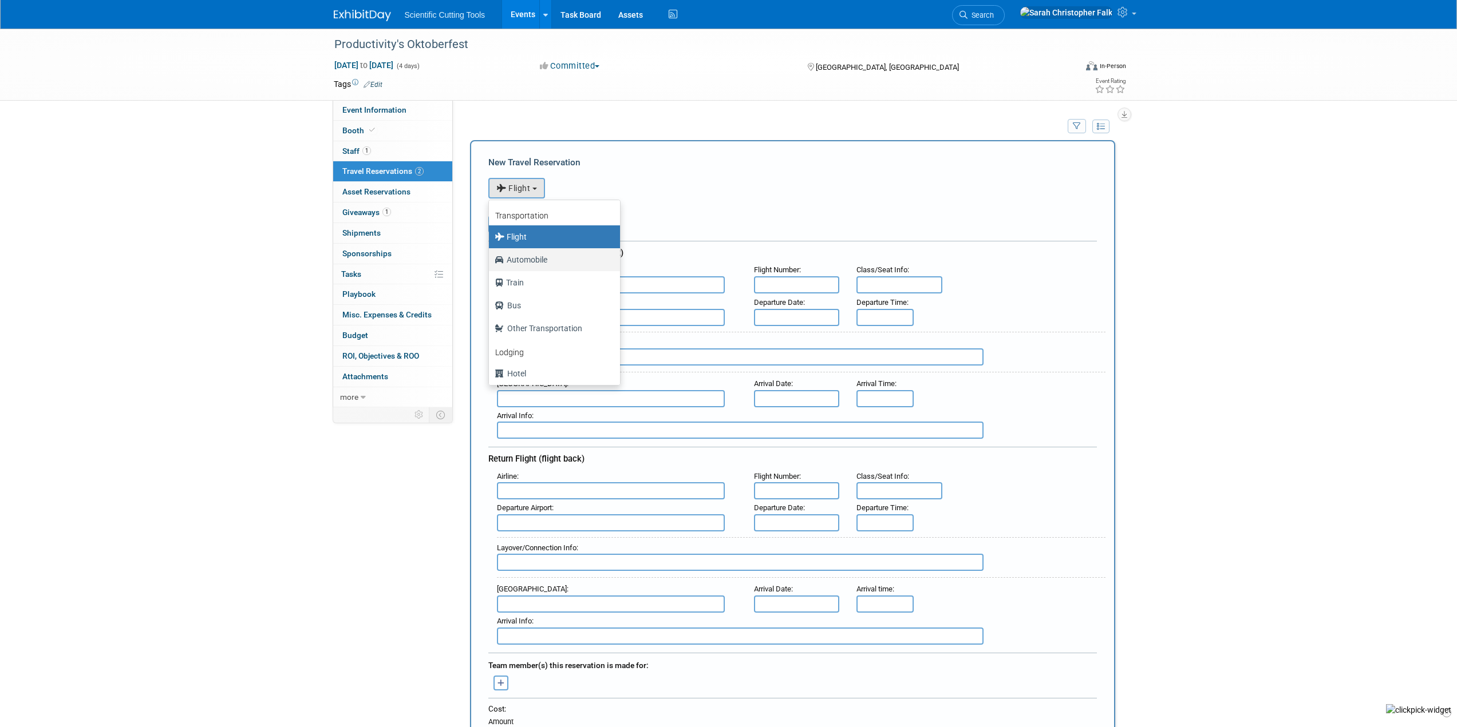
click at [539, 259] on label "Automobile" at bounding box center [551, 260] width 114 height 18
click at [490, 259] on input "Automobile" at bounding box center [486, 258] width 7 height 7
select select "4"
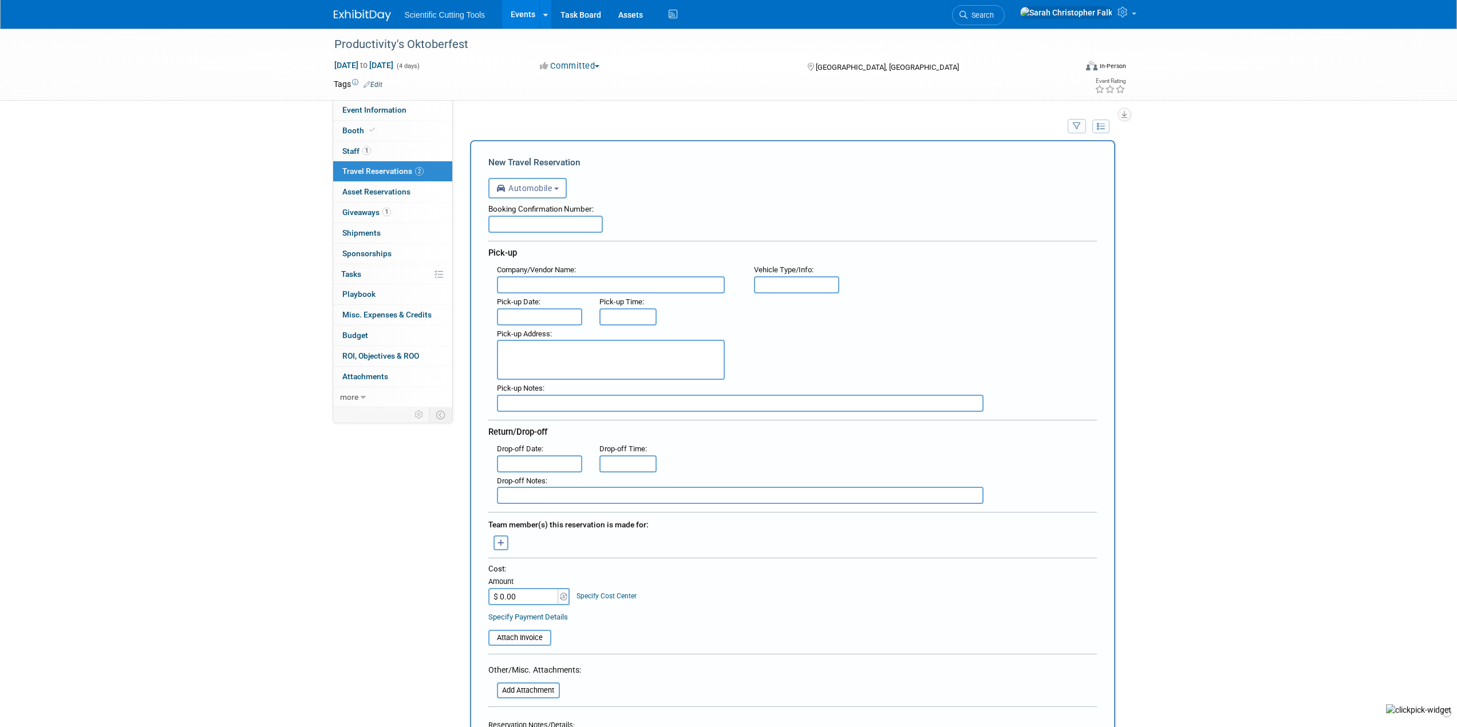
click at [557, 216] on div "Booking Confirmation Number:" at bounding box center [792, 207] width 608 height 17
click at [585, 217] on input "text" at bounding box center [545, 224] width 114 height 17
paste input "73230322696066"
type input "73230322696066"
click at [592, 282] on input "text" at bounding box center [611, 284] width 228 height 17
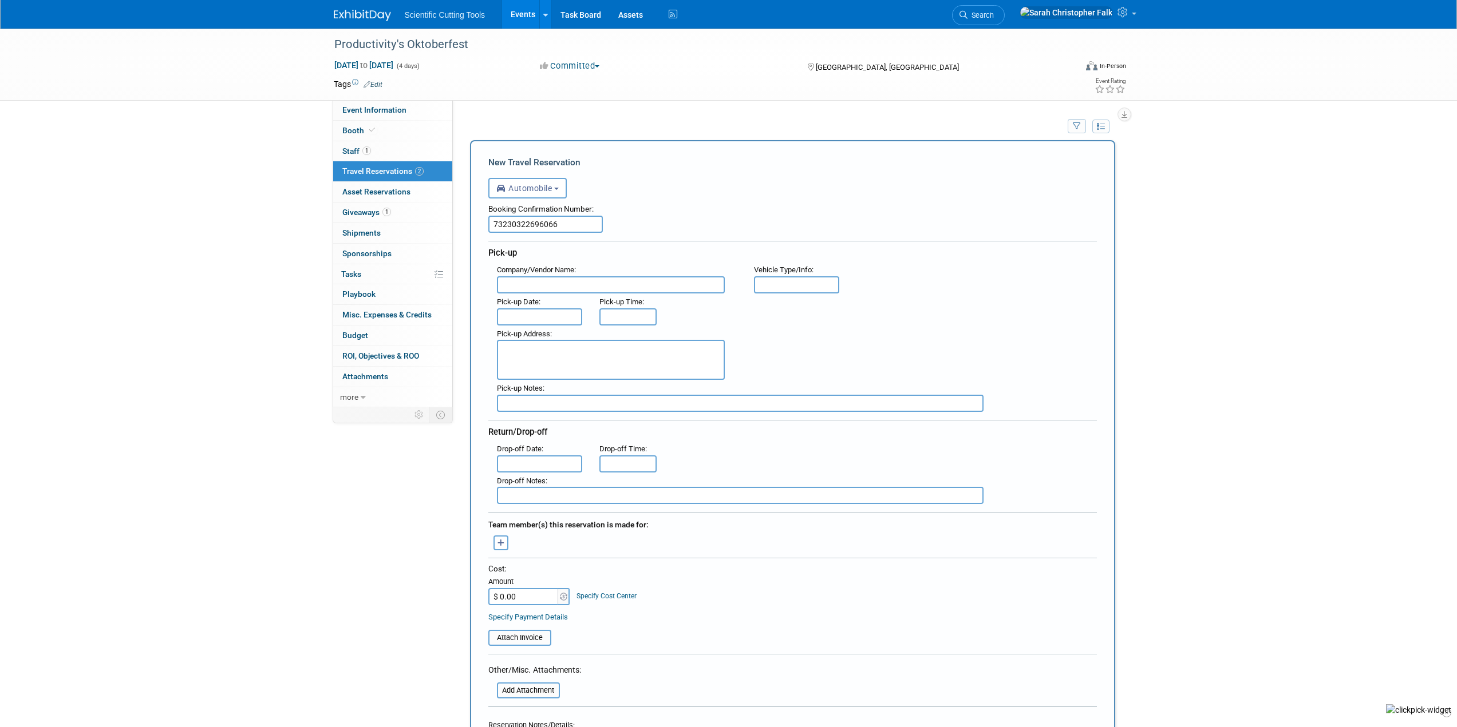
click at [631, 283] on input "text" at bounding box center [611, 284] width 228 height 17
paste input "Dollar Rent A Car car rental in [GEOGRAPHIC_DATA][PERSON_NAME]"
type input "Dollar Rent A Car car rental in [GEOGRAPHIC_DATA][PERSON_NAME]"
click at [830, 286] on input "text" at bounding box center [797, 284] width 86 height 17
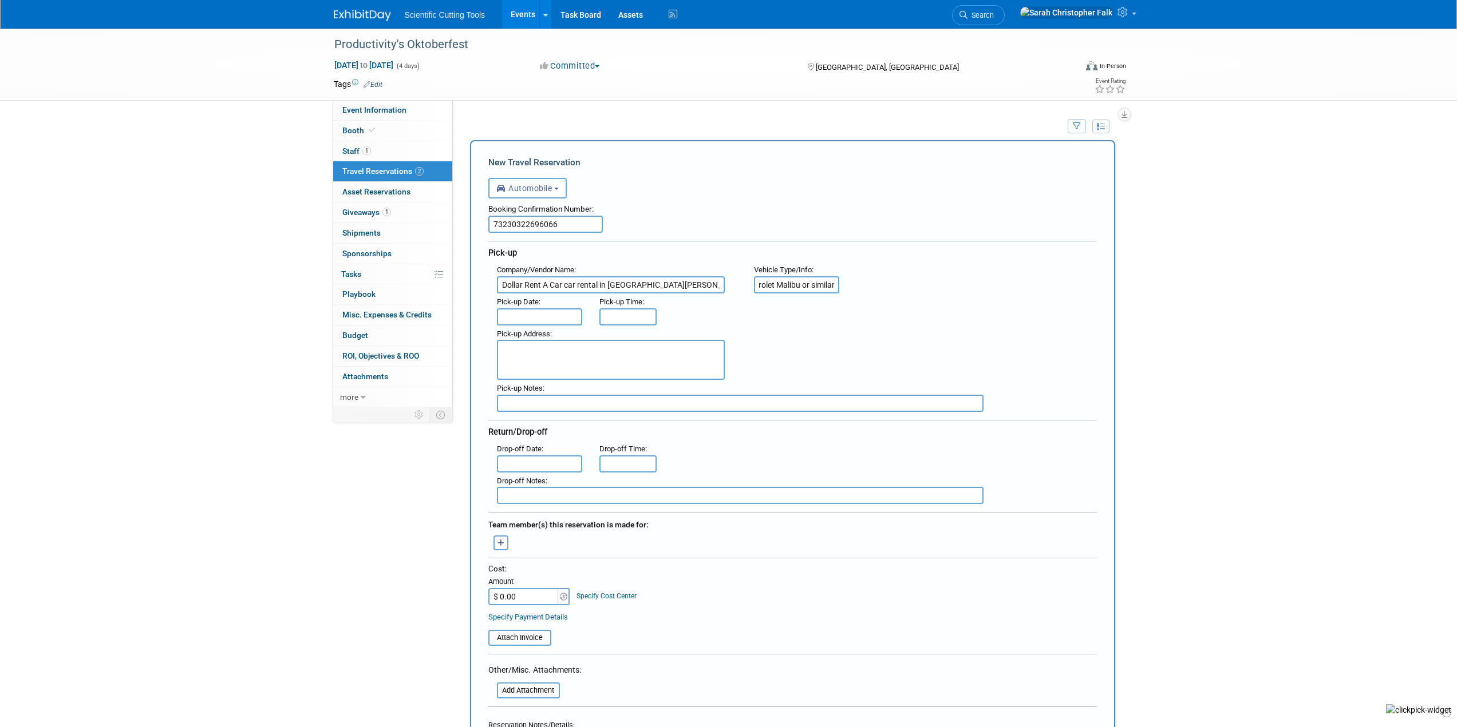
type input "Chevrolet Malibu or similar"
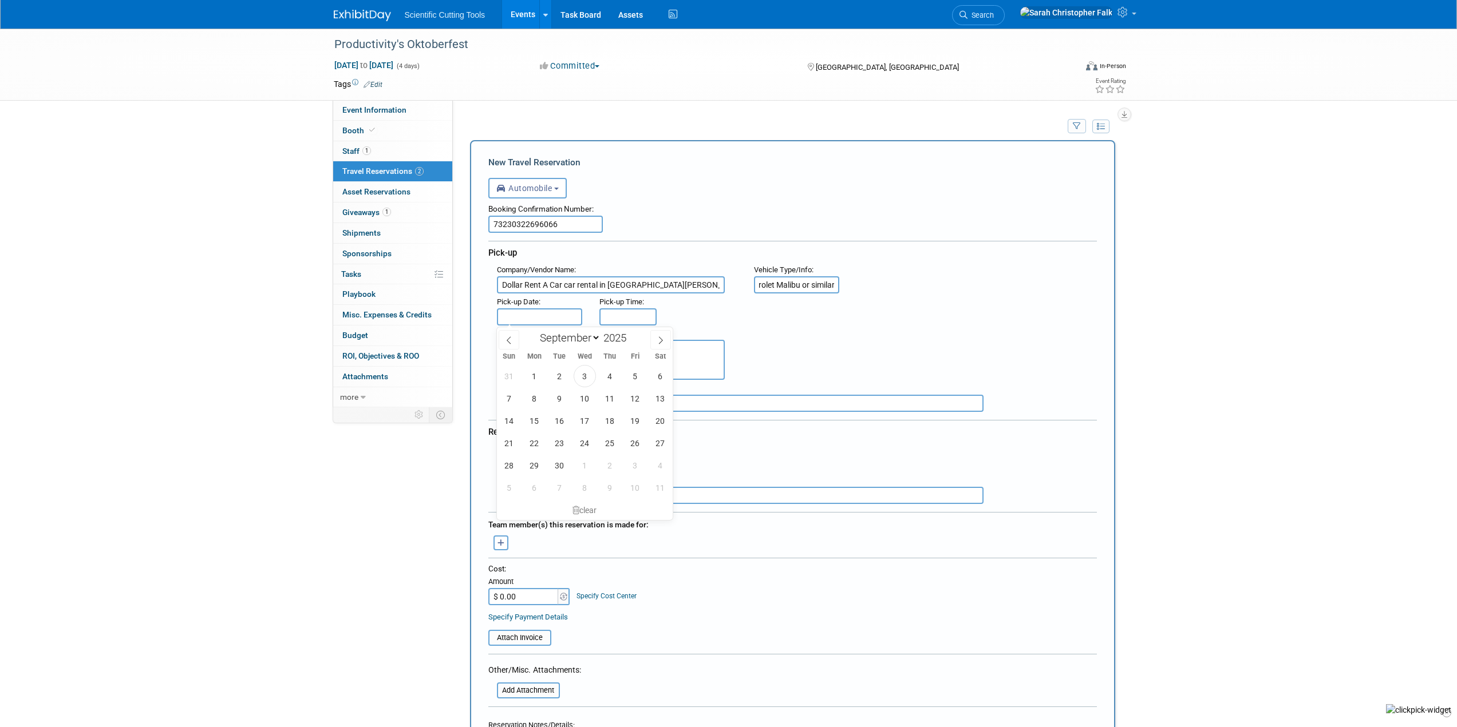
scroll to position [0, 0]
click at [529, 322] on input "text" at bounding box center [540, 316] width 86 height 17
click at [502, 438] on span "21" at bounding box center [509, 443] width 22 height 22
type input "[DATE]"
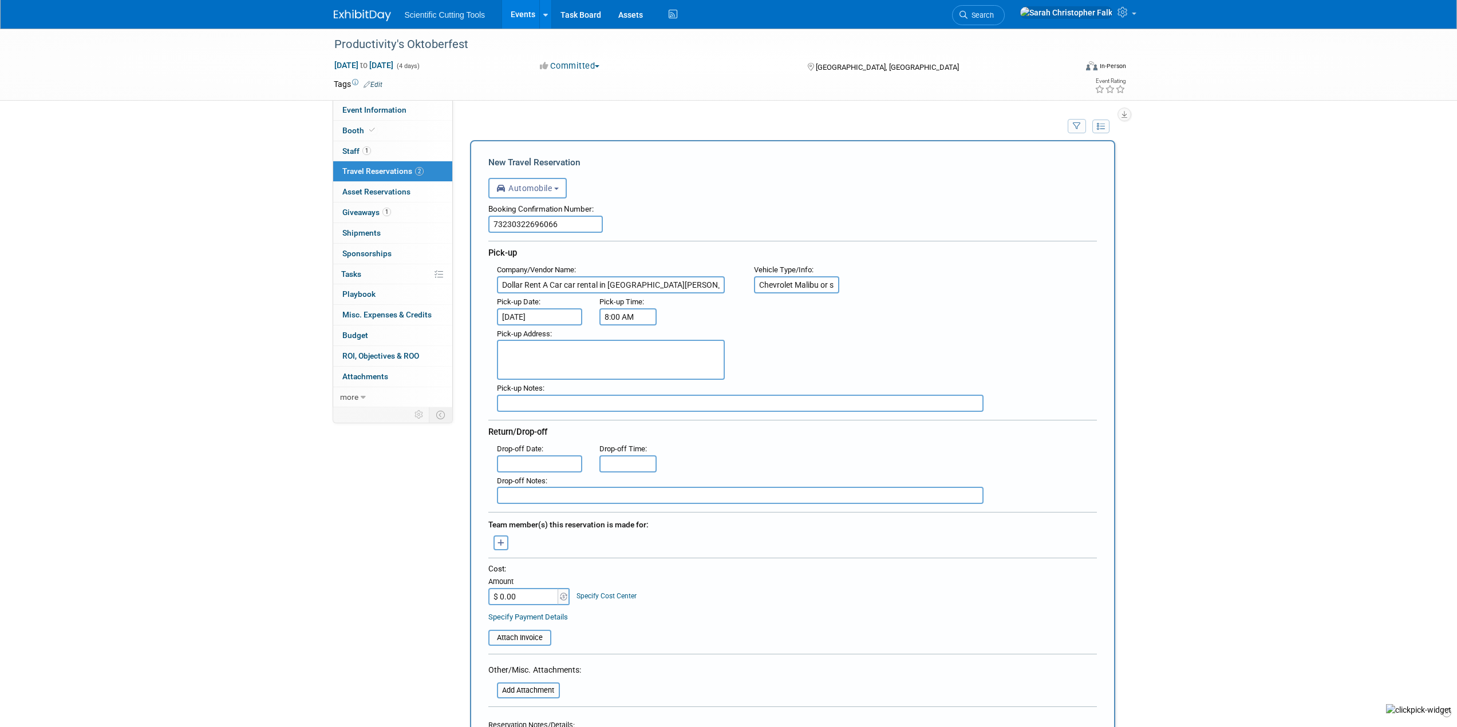
click at [625, 318] on input "8:00 AM" at bounding box center [627, 316] width 57 height 17
click at [625, 394] on span at bounding box center [626, 395] width 20 height 20
click at [735, 372] on button "AM" at bounding box center [726, 368] width 21 height 19
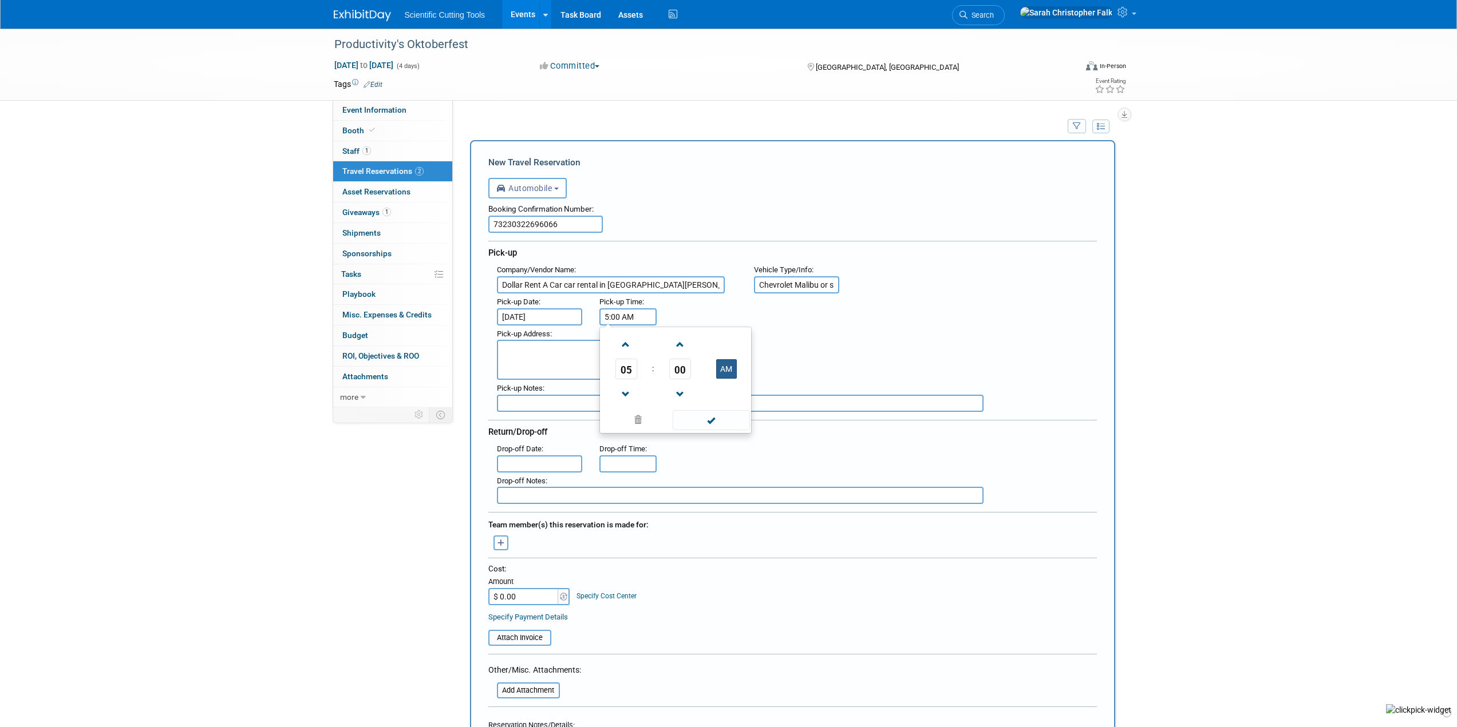
type input "5:00 PM"
click at [795, 352] on div "Pick-up Address :" at bounding box center [796, 353] width 617 height 55
click at [537, 349] on textarea at bounding box center [611, 360] width 228 height 40
paste textarea "[STREET_ADDRESS][PERSON_NAME][US_STATE]"
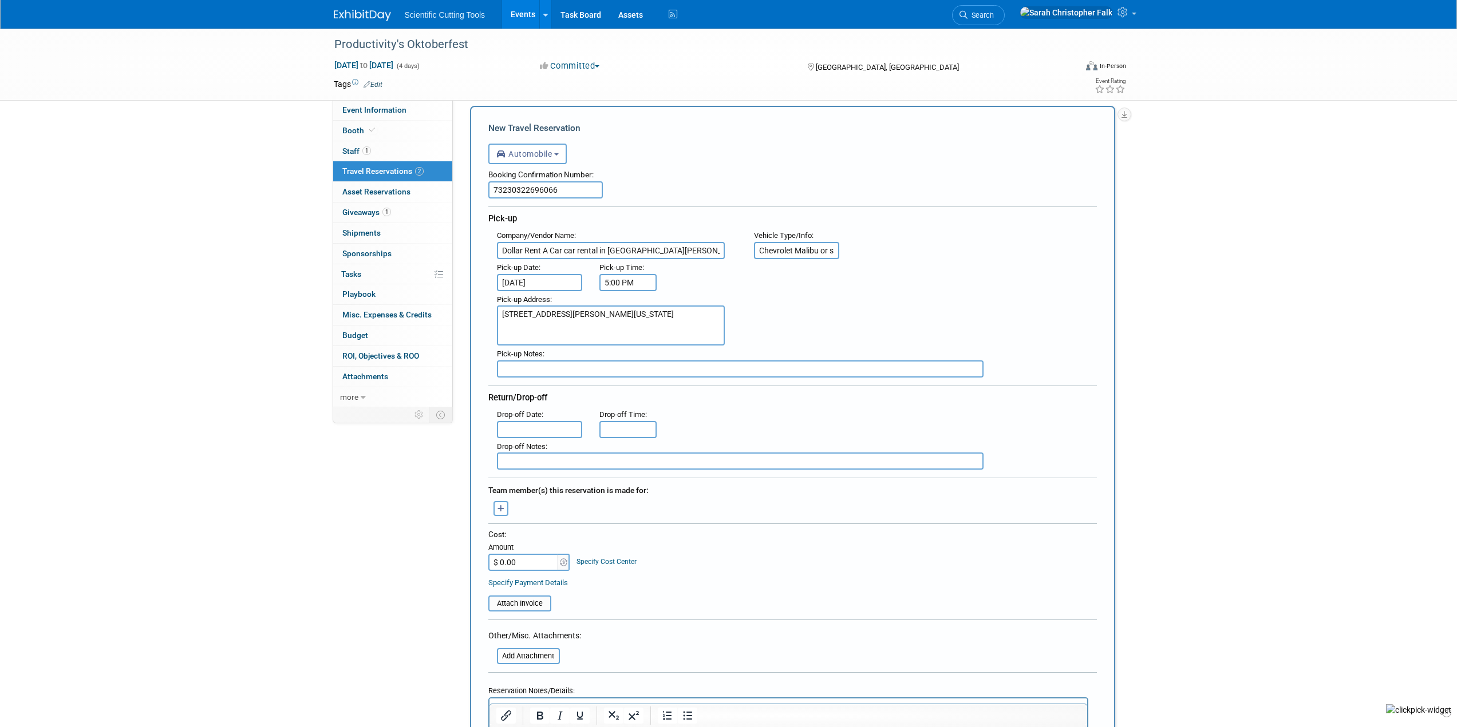
scroll to position [114, 0]
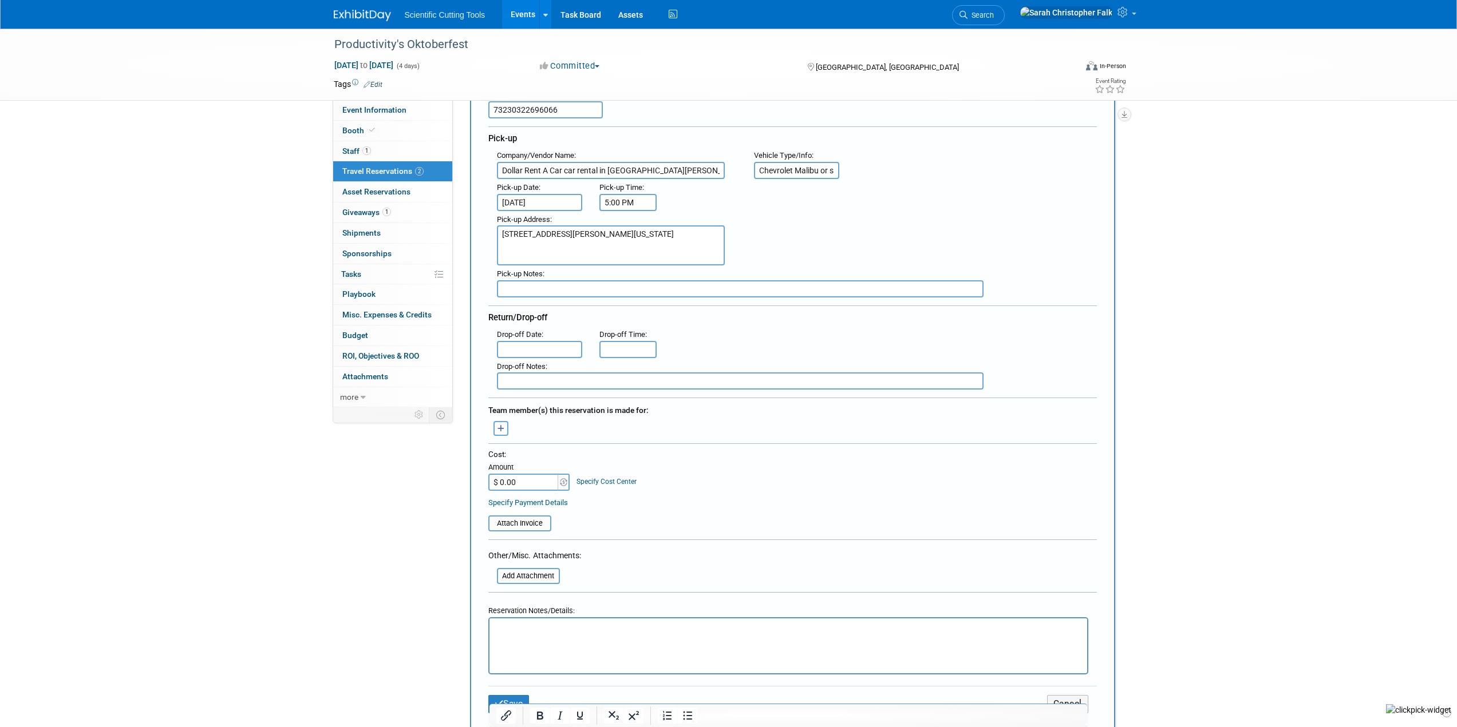
type textarea "[STREET_ADDRESS][PERSON_NAME][US_STATE]"
click at [544, 350] on input "text" at bounding box center [540, 349] width 86 height 17
click at [636, 474] on span "26" at bounding box center [635, 475] width 22 height 22
type input "[DATE]"
click at [632, 352] on input "5:00 PM" at bounding box center [627, 349] width 57 height 17
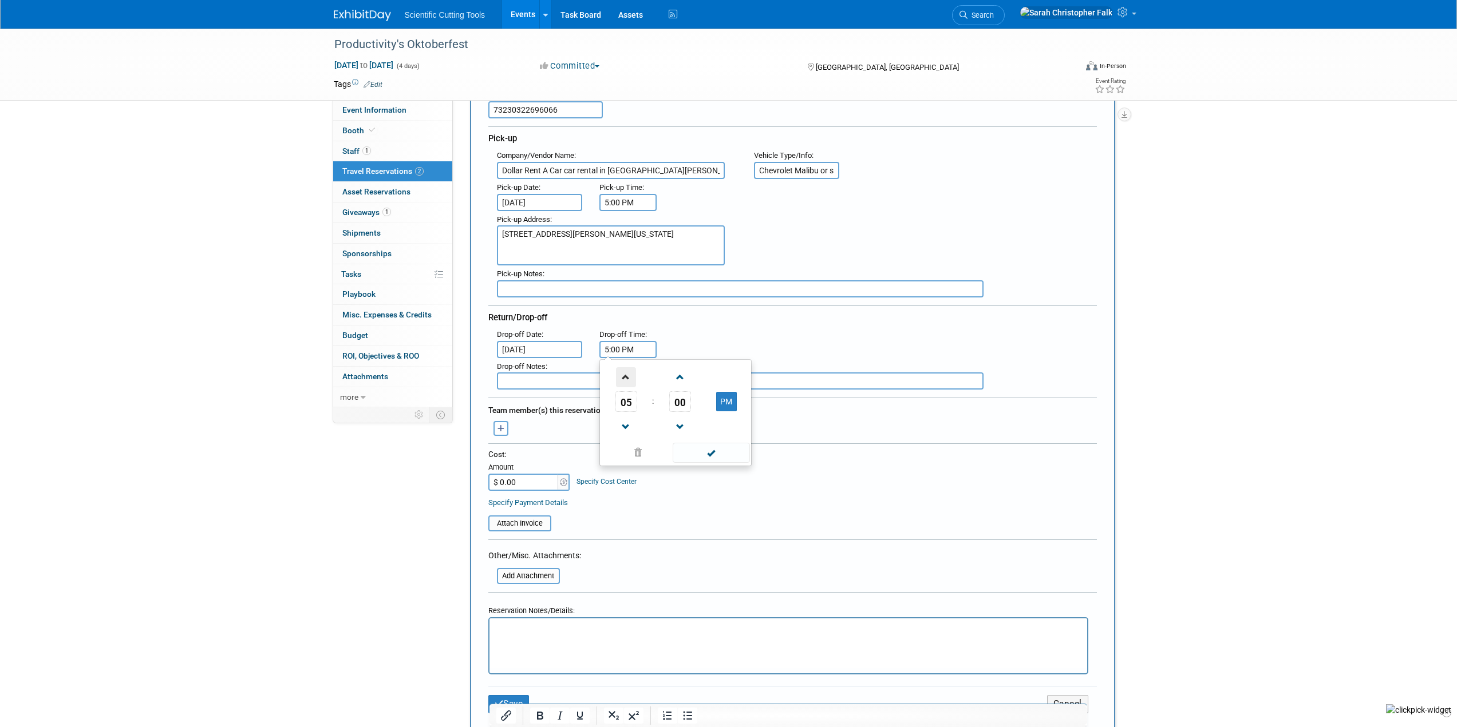
click at [618, 375] on span at bounding box center [626, 377] width 20 height 20
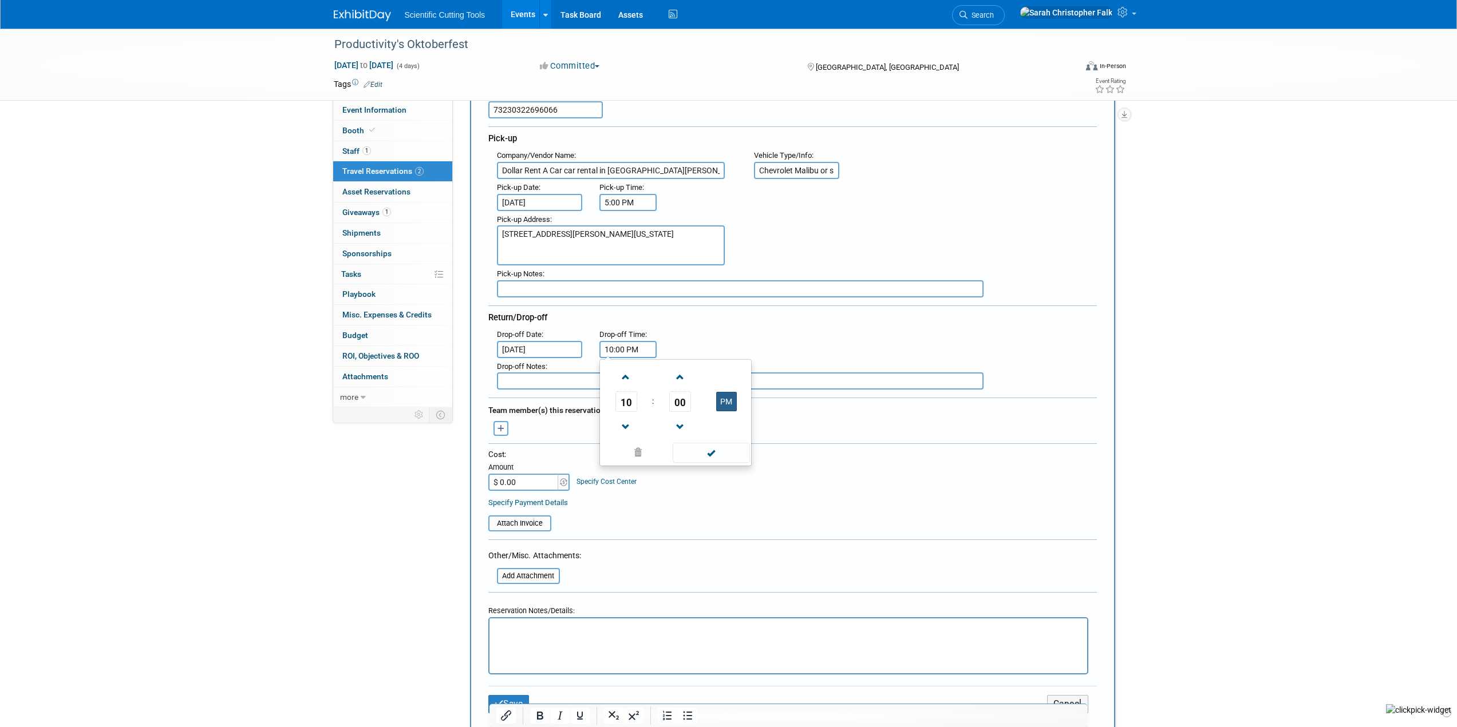
click at [725, 401] on button "PM" at bounding box center [726, 401] width 21 height 19
type input "10:00 AM"
click at [808, 348] on div ": Drop-off Date : [DATE] Drop-off Time : 10:00 AM 10 : 00 AM 12 01 02 03 04 05 …" at bounding box center [796, 342] width 617 height 32
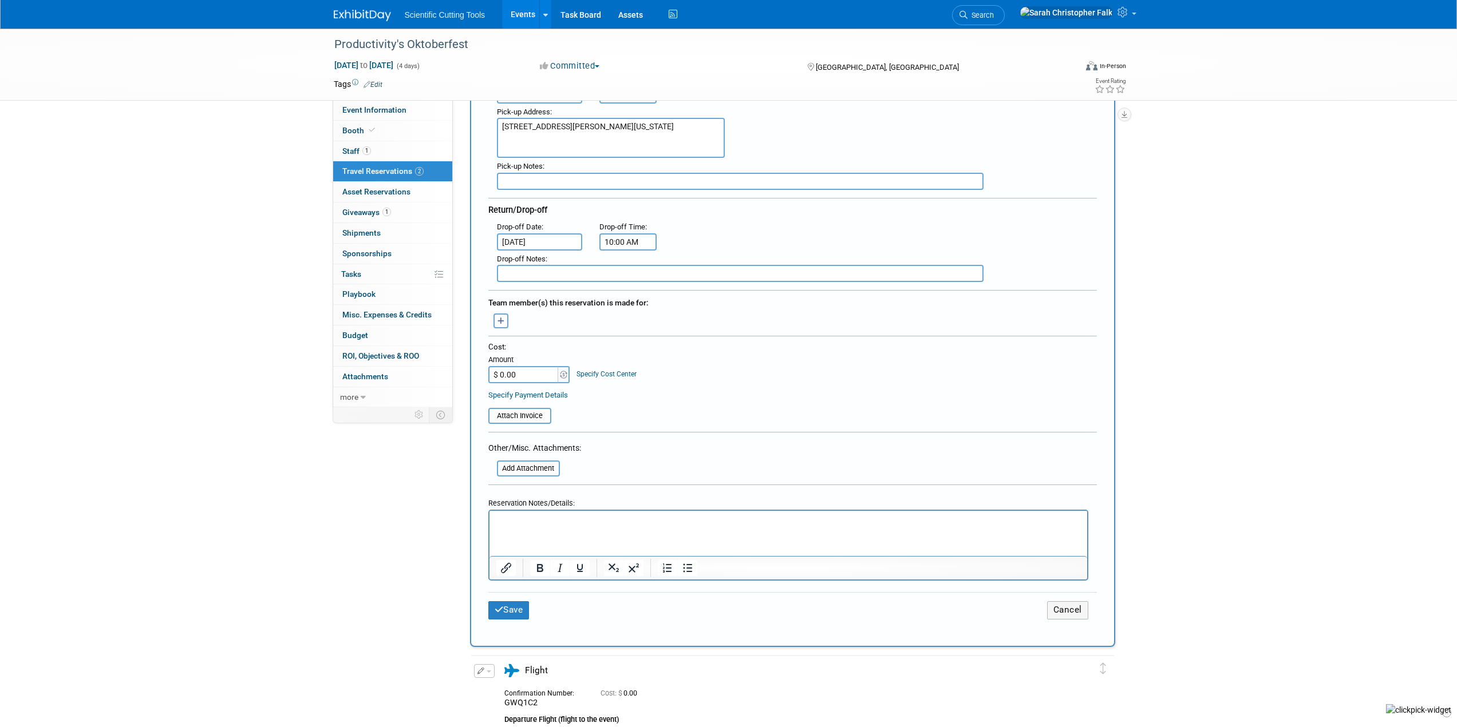
scroll to position [229, 0]
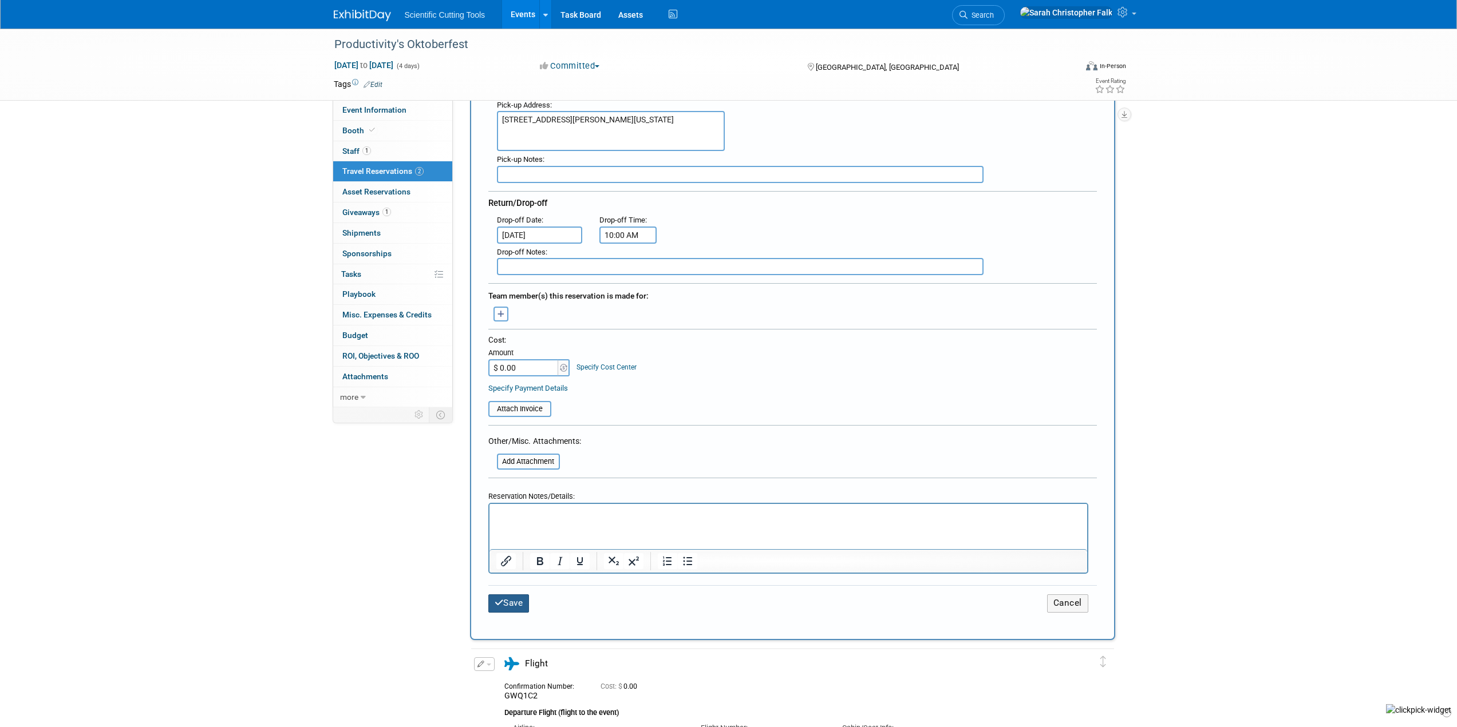
click at [508, 603] on button "Save" at bounding box center [508, 604] width 41 height 18
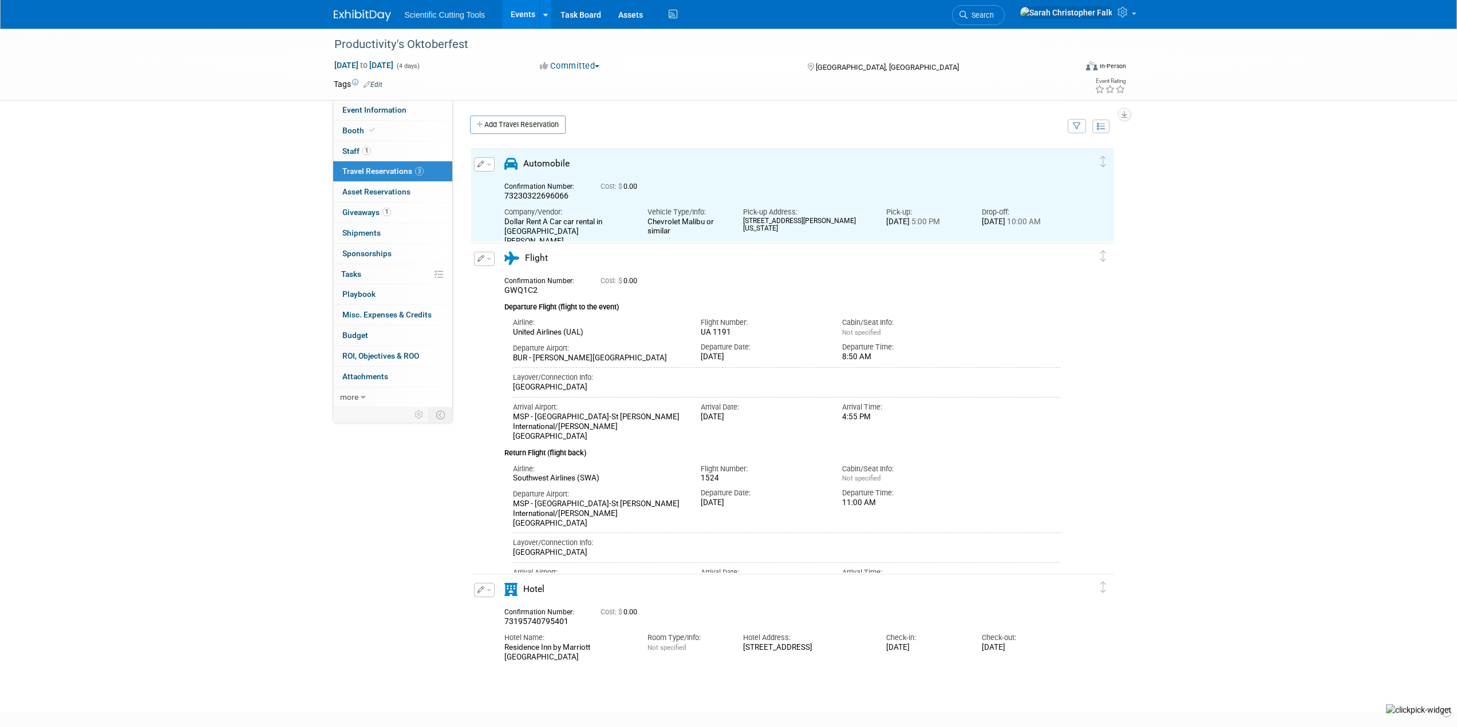
scroll to position [0, 0]
